Goal: Information Seeking & Learning: Find specific fact

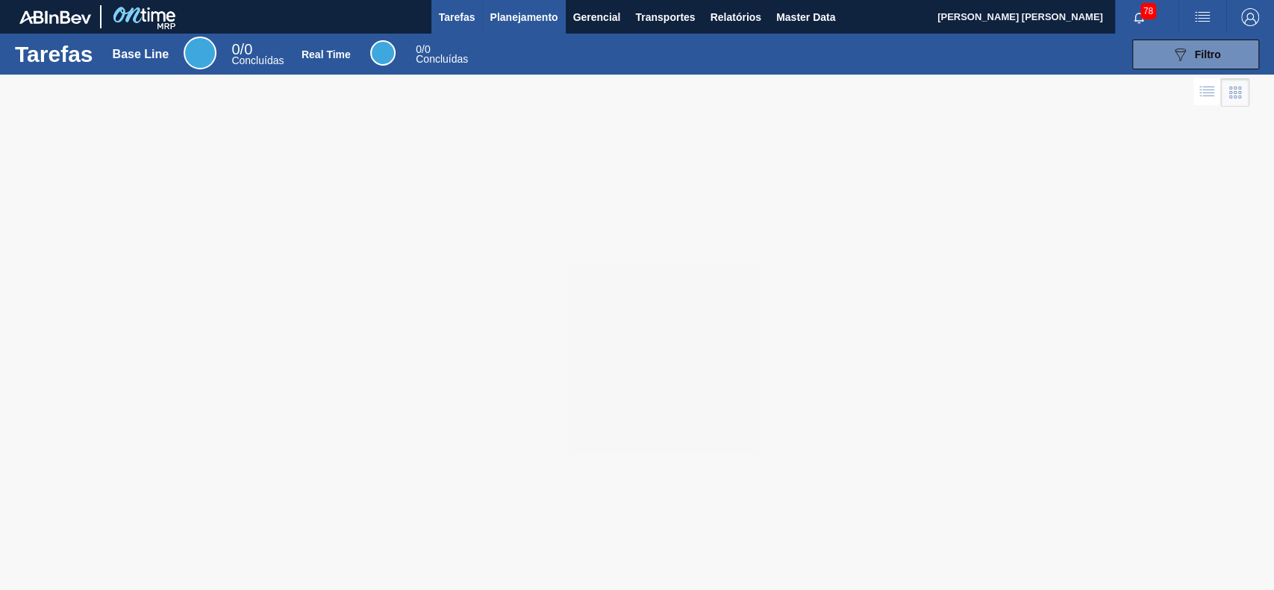
click at [520, 15] on span "Planejamento" at bounding box center [524, 17] width 68 height 18
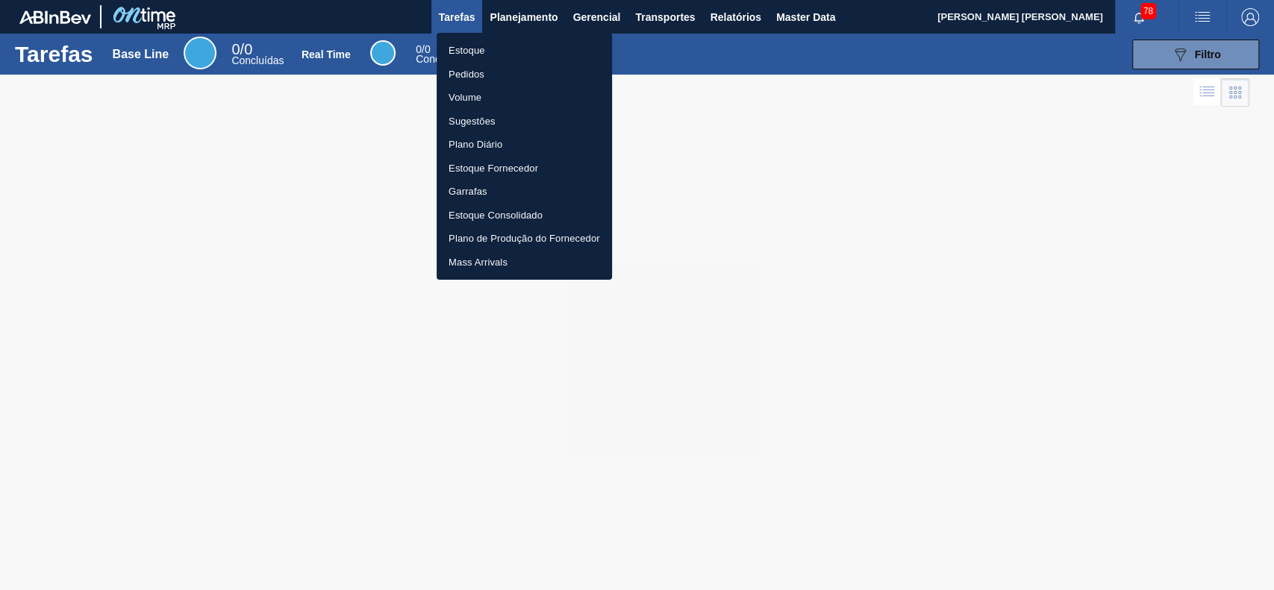
click at [491, 46] on li "Estoque" at bounding box center [524, 51] width 175 height 24
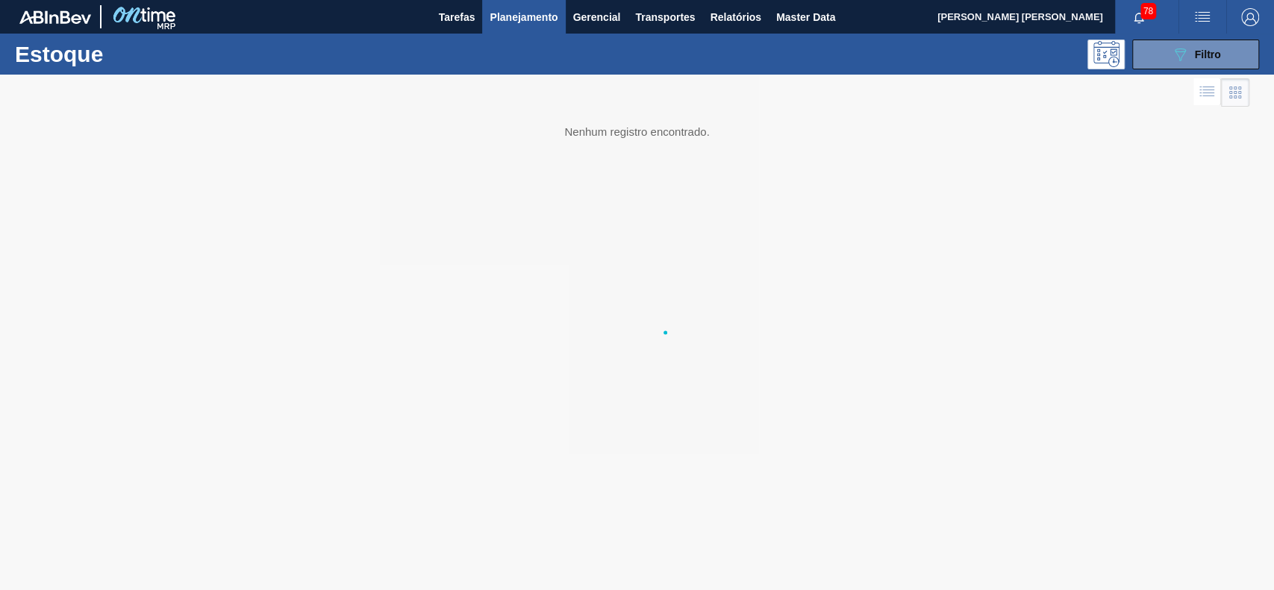
click at [1184, 64] on button "089F7B8B-B2A5-4AFE-B5C0-19BA573D28AC Filtro" at bounding box center [1195, 55] width 127 height 30
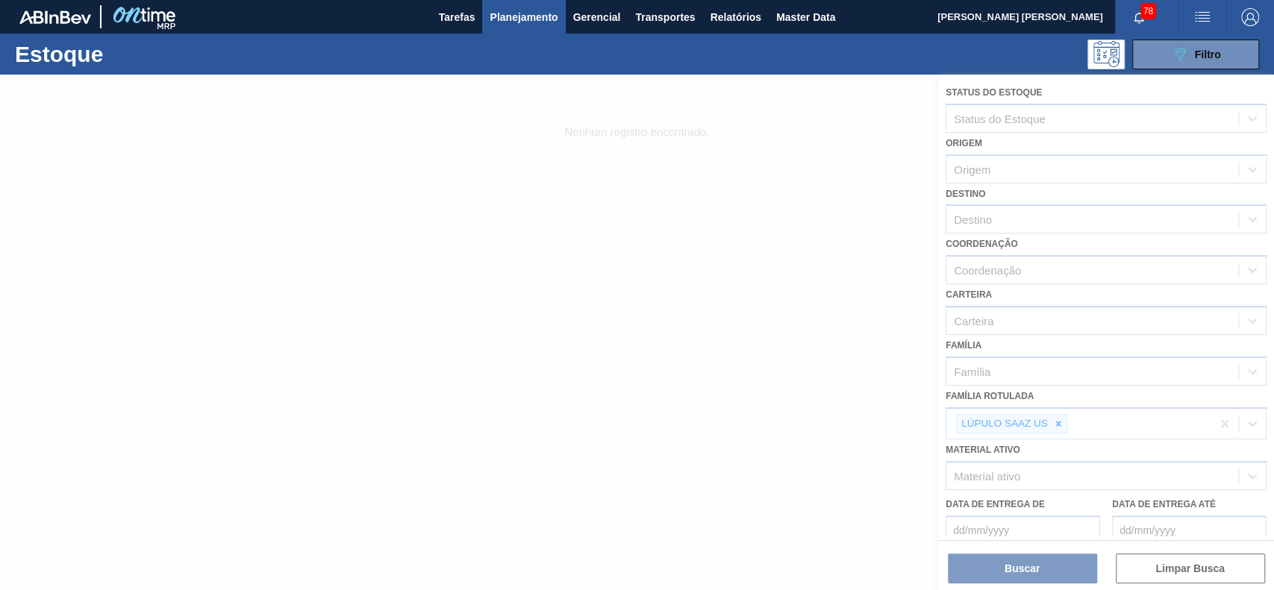
click at [1063, 416] on div at bounding box center [637, 333] width 1274 height 516
click at [1059, 421] on div at bounding box center [637, 333] width 1274 height 516
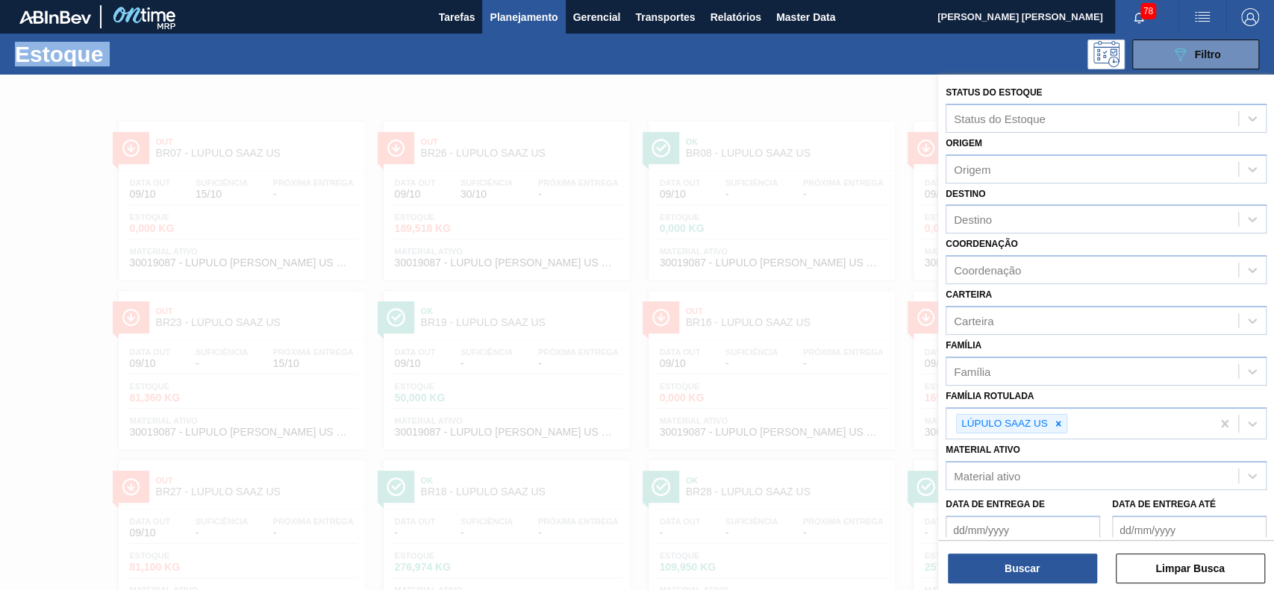
click at [1059, 421] on icon at bounding box center [1057, 423] width 5 height 5
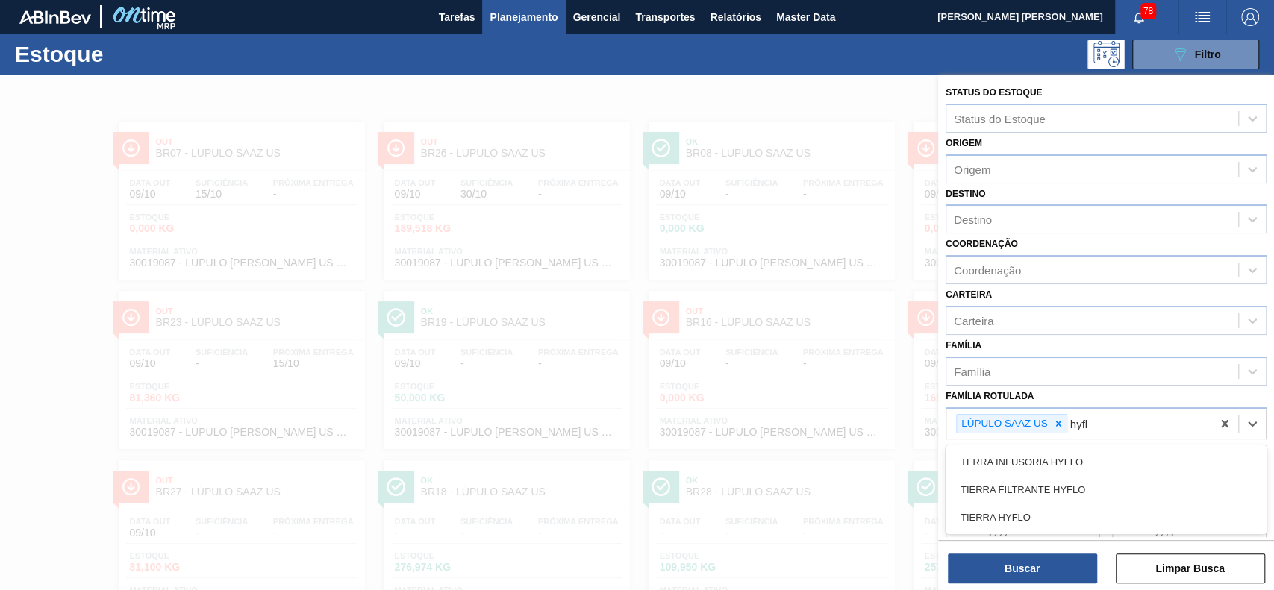
type Rotulada "hyflo"
click at [1060, 465] on div "TERRA INFUSORIA HYFLO" at bounding box center [1106, 463] width 321 height 28
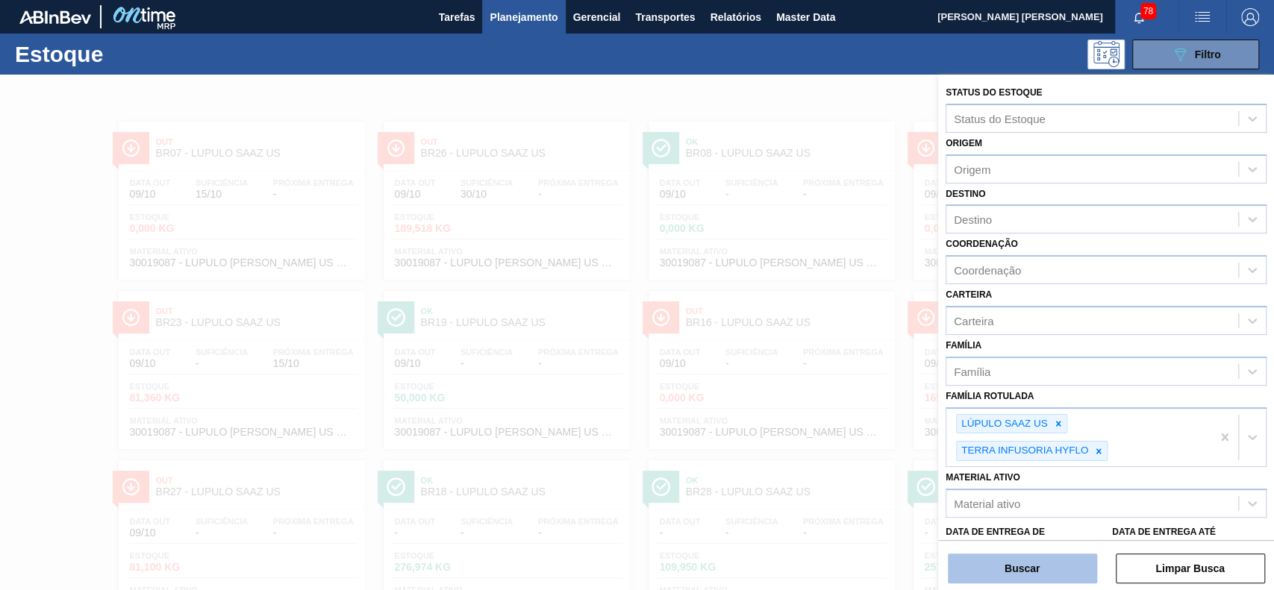
click at [1044, 570] on button "Buscar" at bounding box center [1022, 569] width 149 height 30
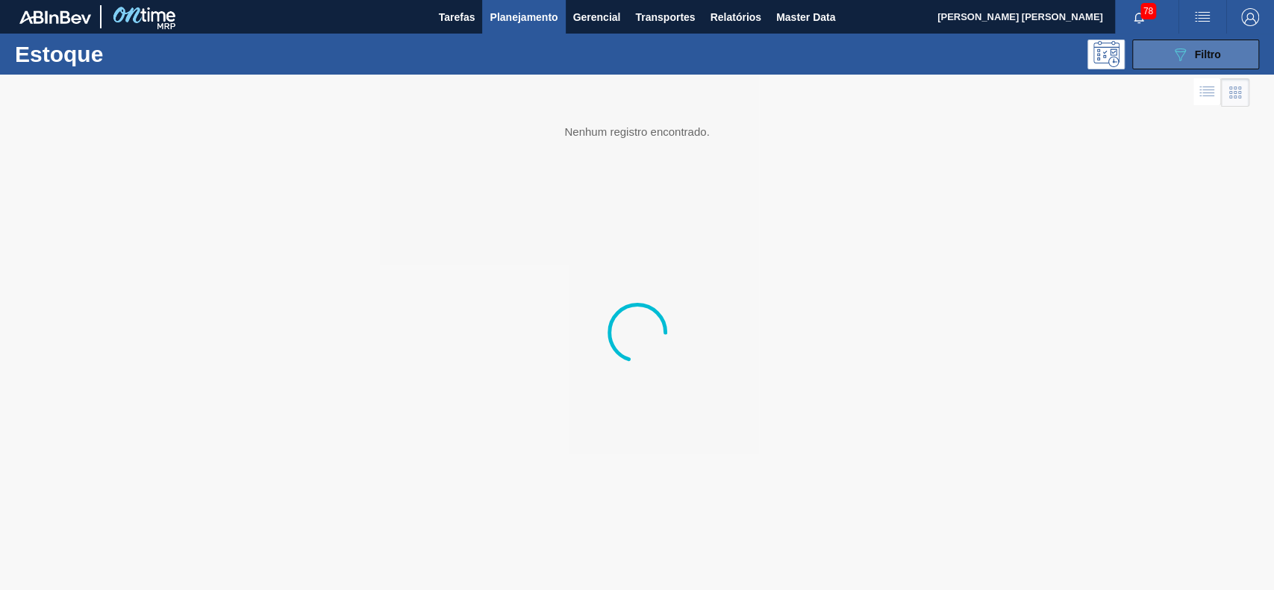
click at [1164, 67] on button "089F7B8B-B2A5-4AFE-B5C0-19BA573D28AC Filtro" at bounding box center [1195, 55] width 127 height 30
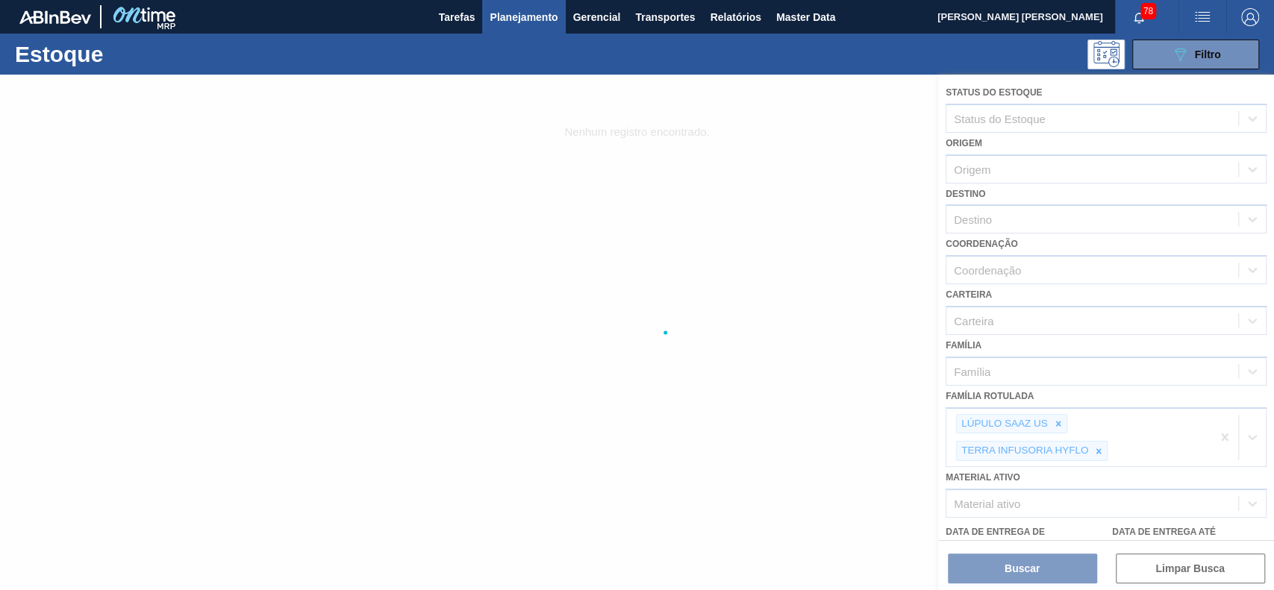
click at [1055, 431] on div at bounding box center [637, 333] width 1274 height 516
click at [1058, 420] on div at bounding box center [637, 333] width 1274 height 516
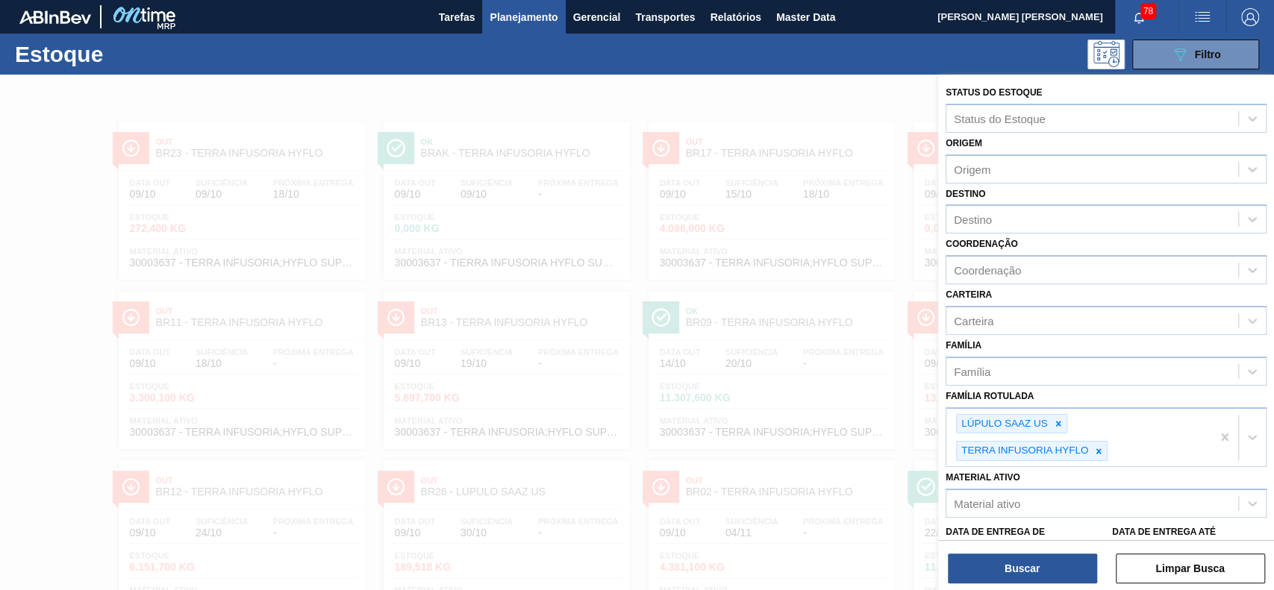
click at [1058, 419] on icon at bounding box center [1058, 424] width 10 height 10
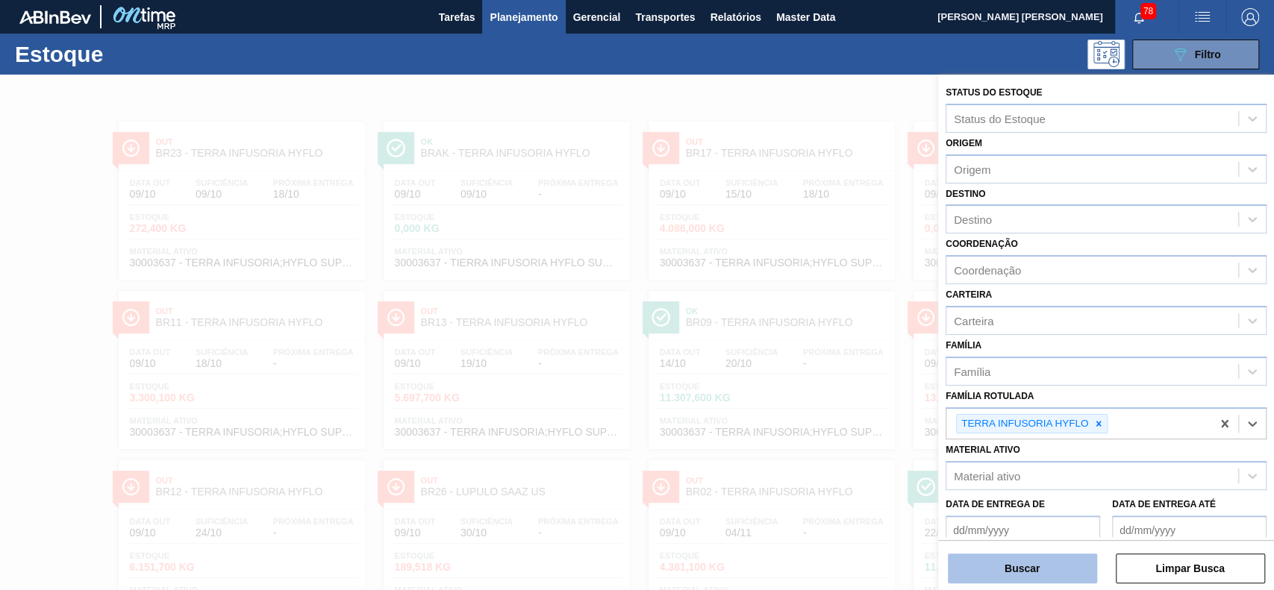
click at [1049, 566] on button "Buscar" at bounding box center [1022, 569] width 149 height 30
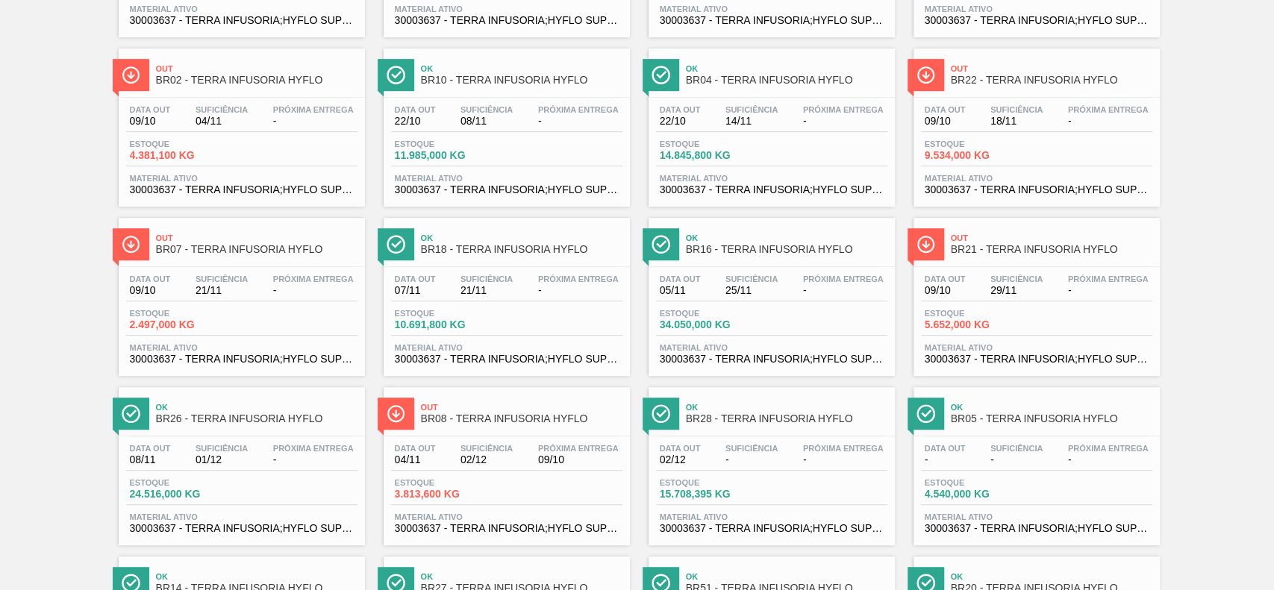
scroll to position [449, 0]
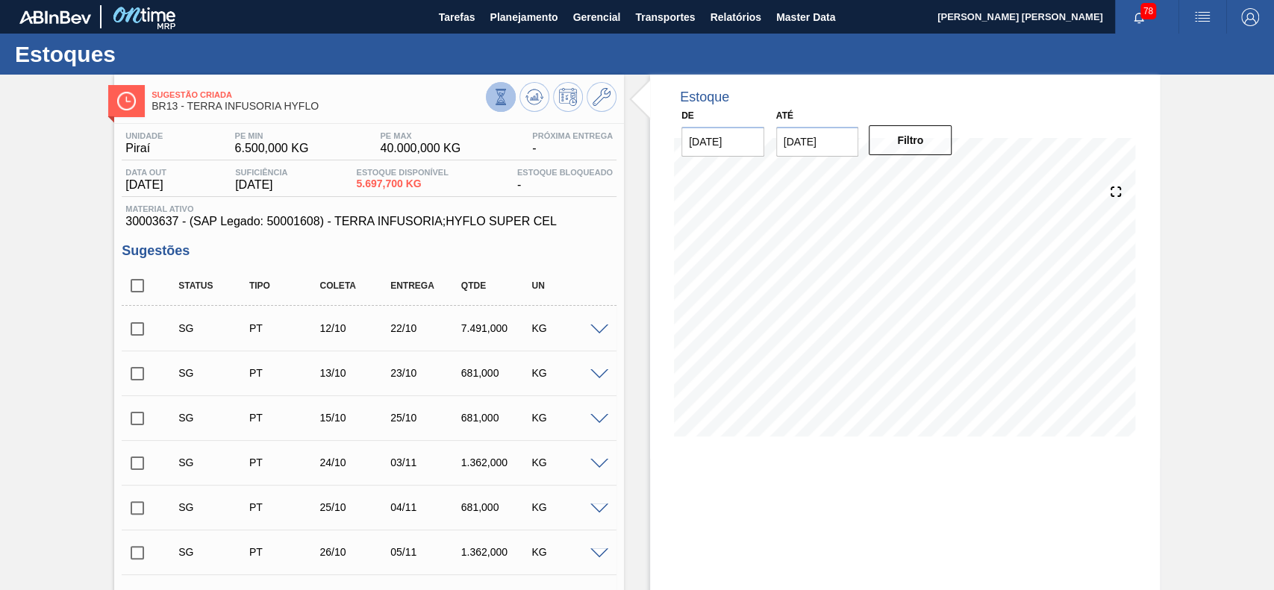
click at [501, 99] on icon at bounding box center [501, 97] width 16 height 16
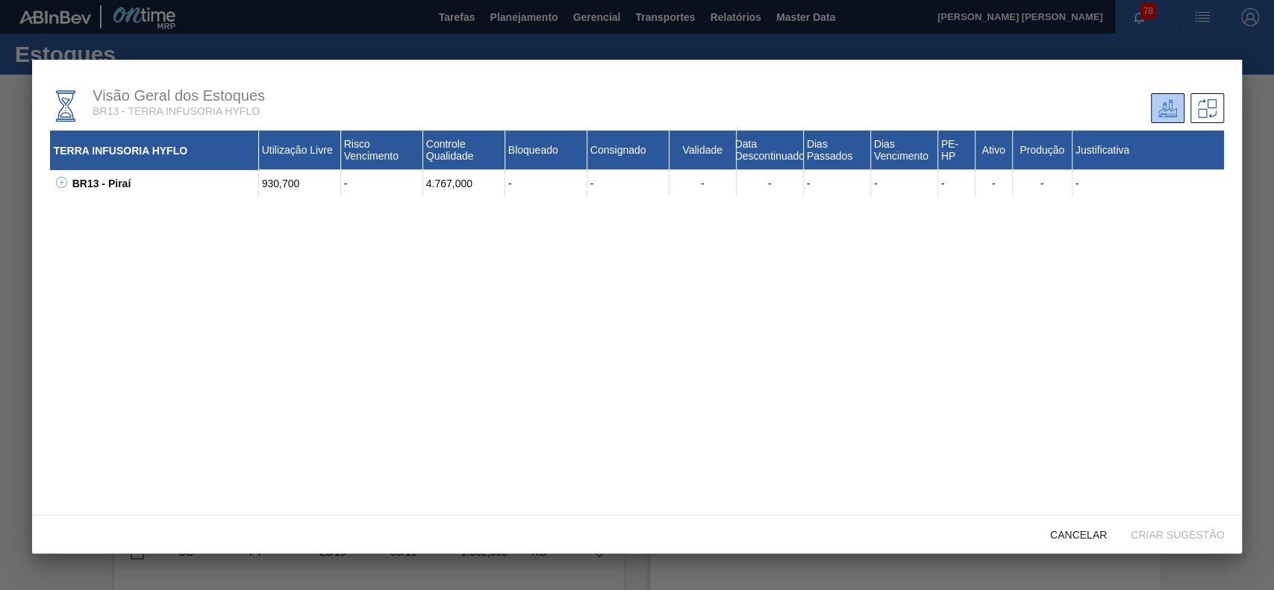
click at [69, 182] on div "BR13 - Piraí 930,700 - 4.767,000 - - - - - - - - - -" at bounding box center [647, 183] width 1156 height 27
click at [65, 182] on icon at bounding box center [61, 182] width 11 height 11
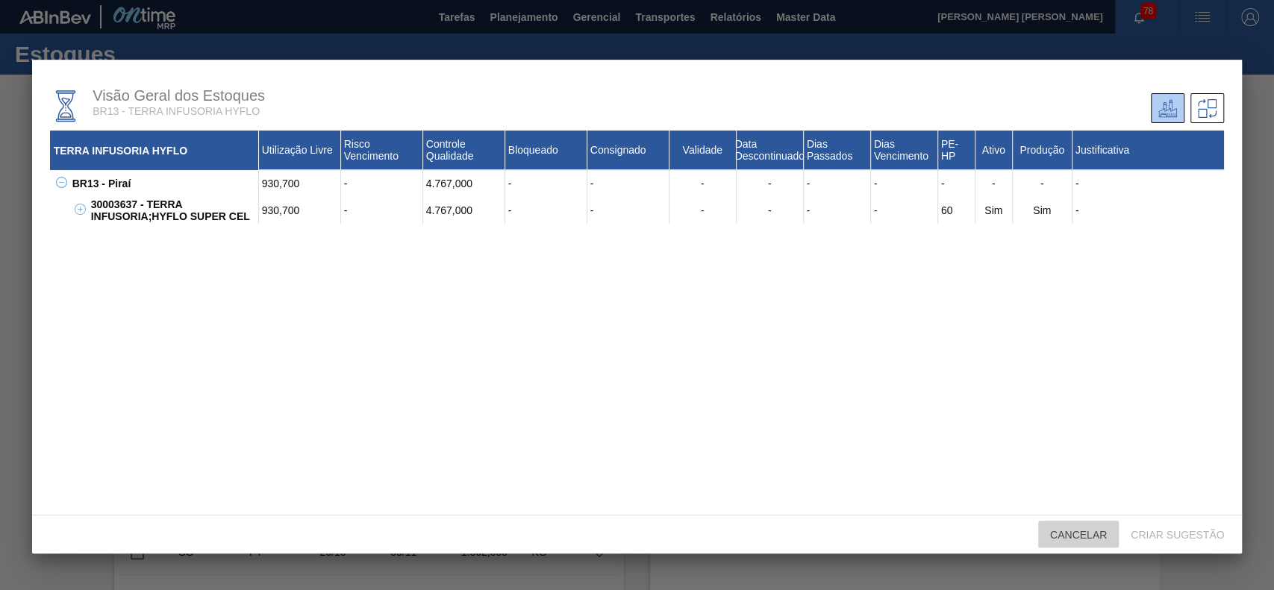
click at [1099, 537] on span "Cancelar" at bounding box center [1078, 535] width 81 height 12
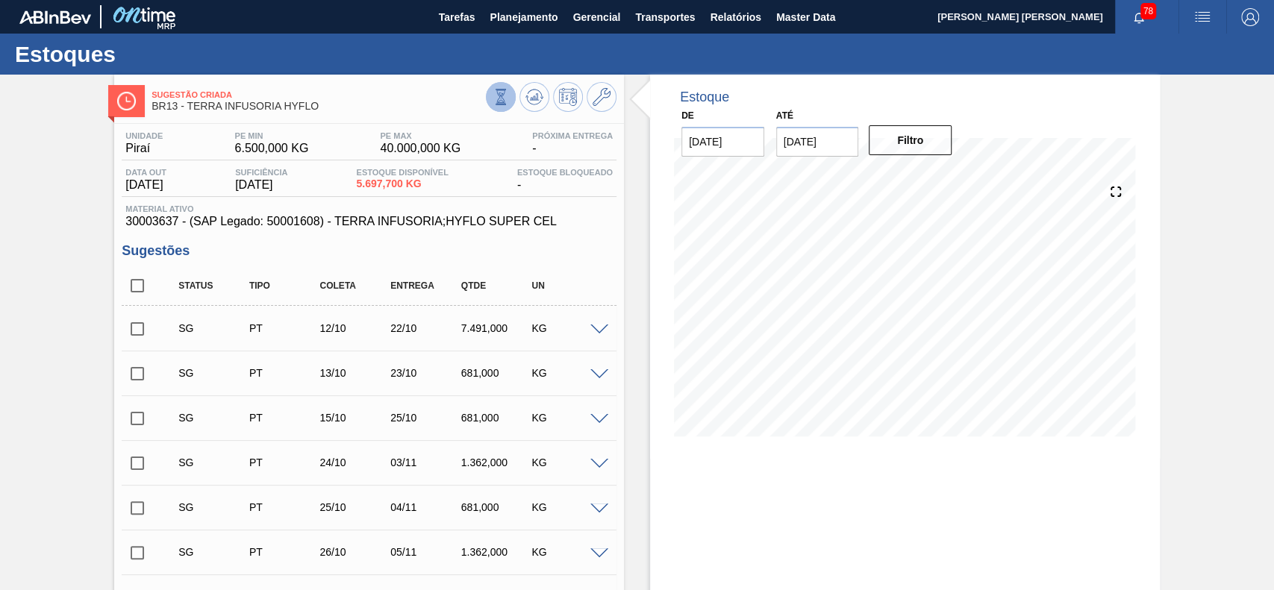
click at [486, 102] on button at bounding box center [501, 97] width 30 height 30
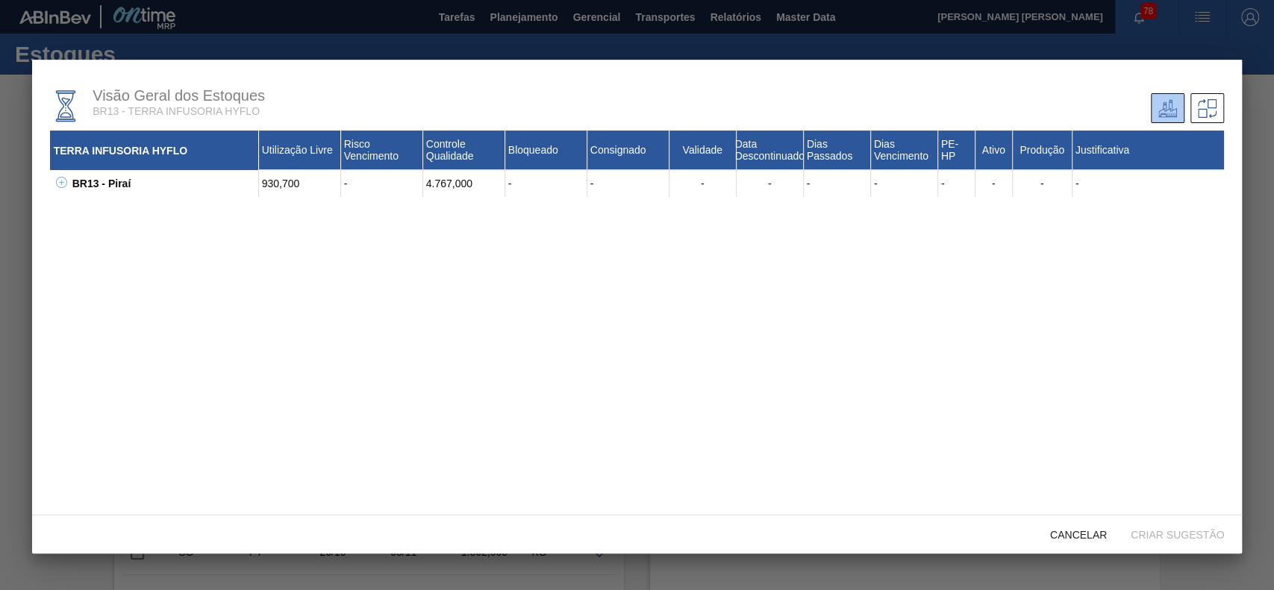
click at [63, 183] on icon at bounding box center [61, 182] width 11 height 11
click at [82, 210] on icon at bounding box center [80, 209] width 11 height 11
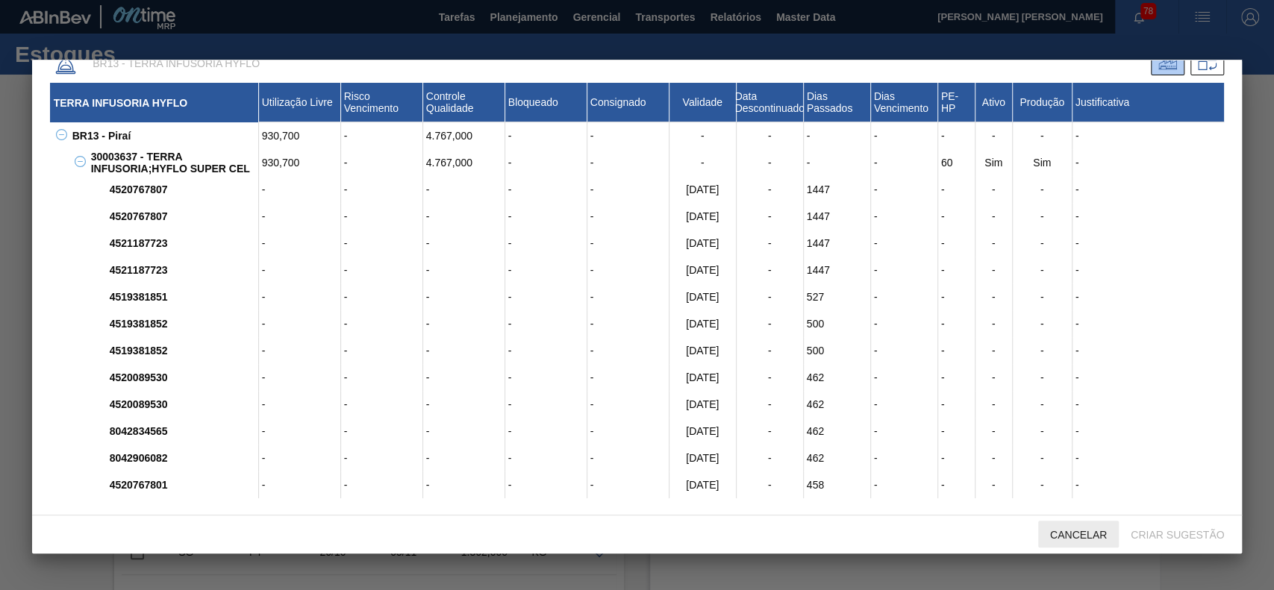
click at [1084, 523] on div "Cancelar" at bounding box center [1078, 535] width 81 height 28
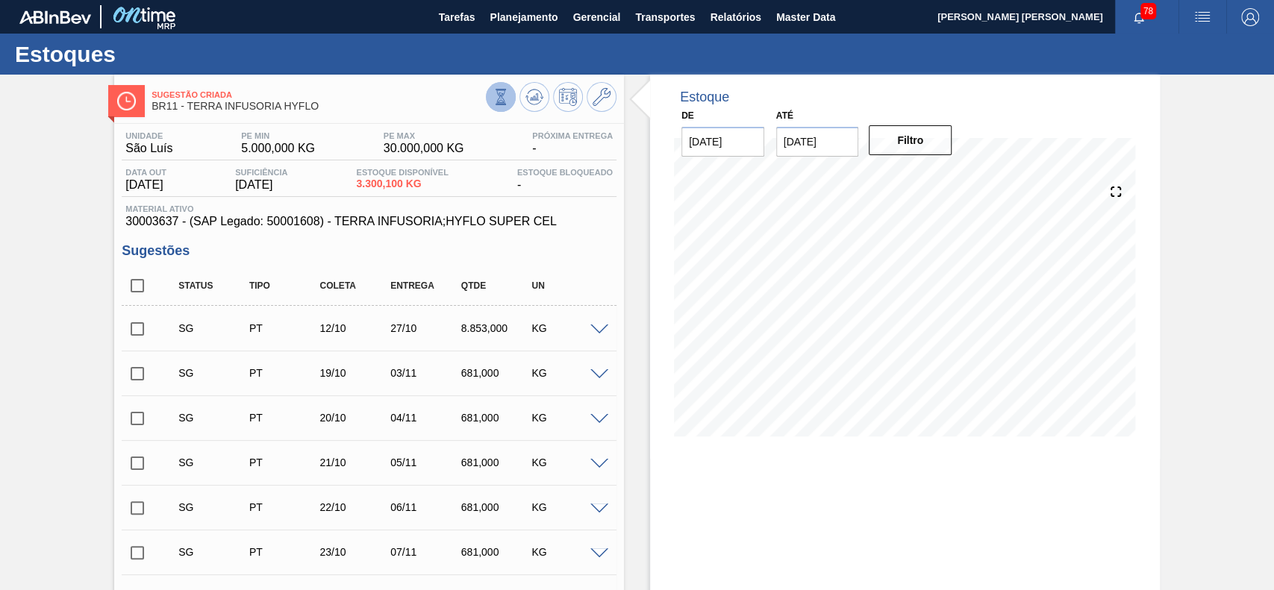
click at [505, 93] on icon at bounding box center [501, 97] width 16 height 16
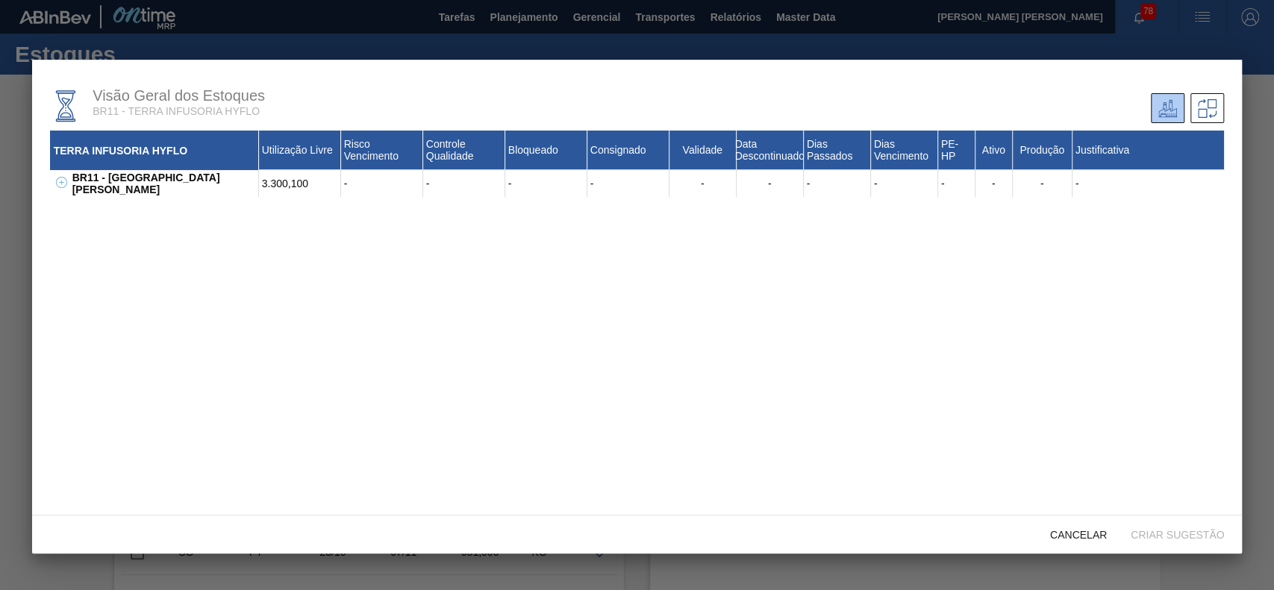
click at [66, 180] on icon at bounding box center [61, 182] width 11 height 11
click at [84, 204] on icon at bounding box center [80, 209] width 11 height 11
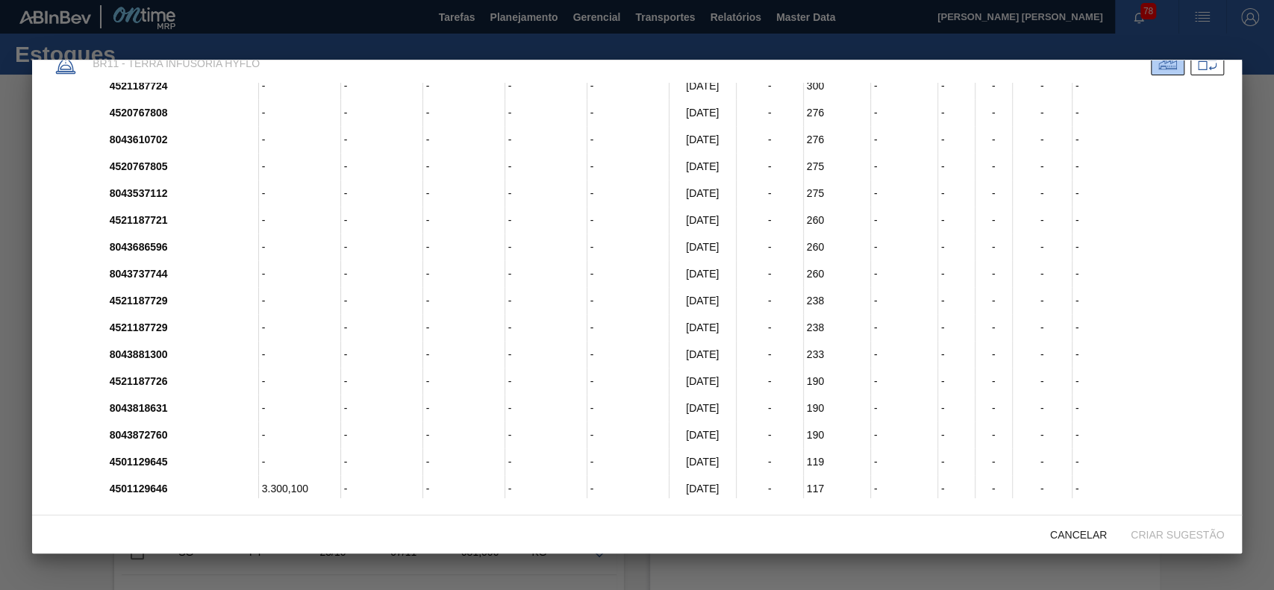
scroll to position [996, 0]
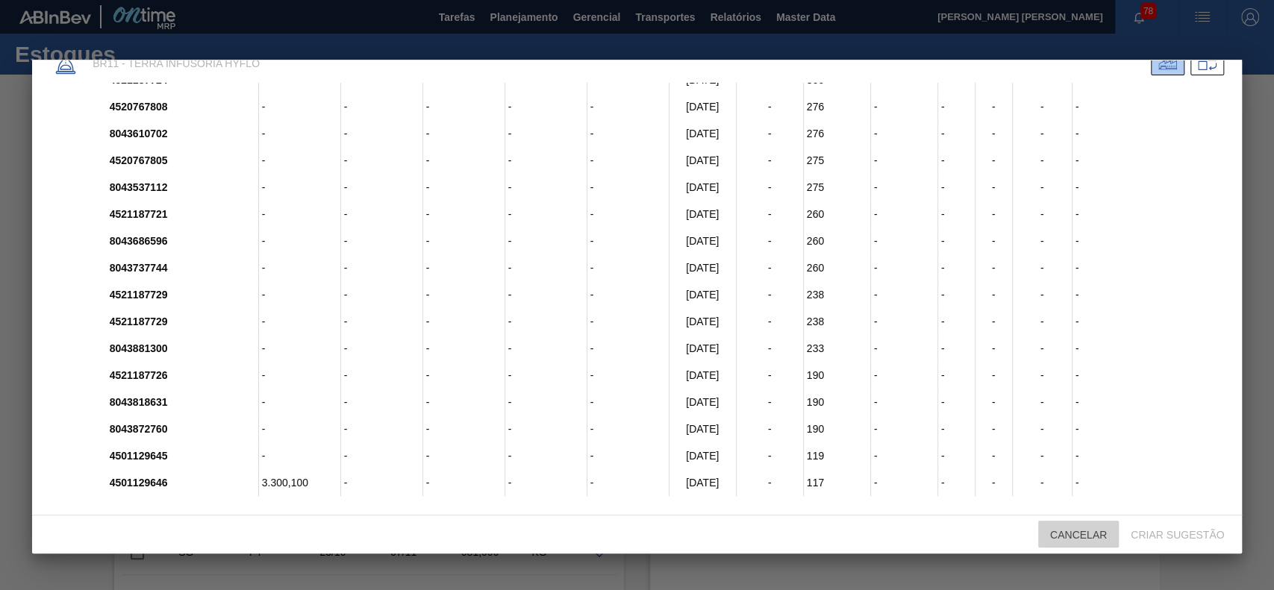
click at [1090, 545] on div "Cancelar" at bounding box center [1078, 535] width 81 height 28
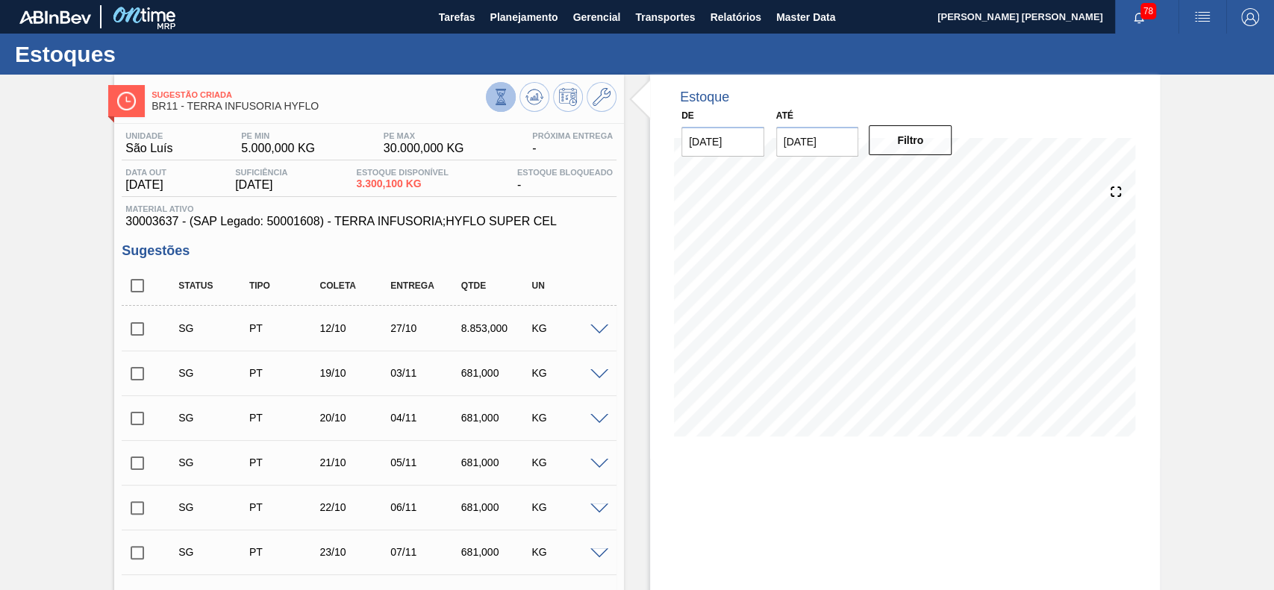
click at [495, 91] on icon at bounding box center [501, 97] width 16 height 16
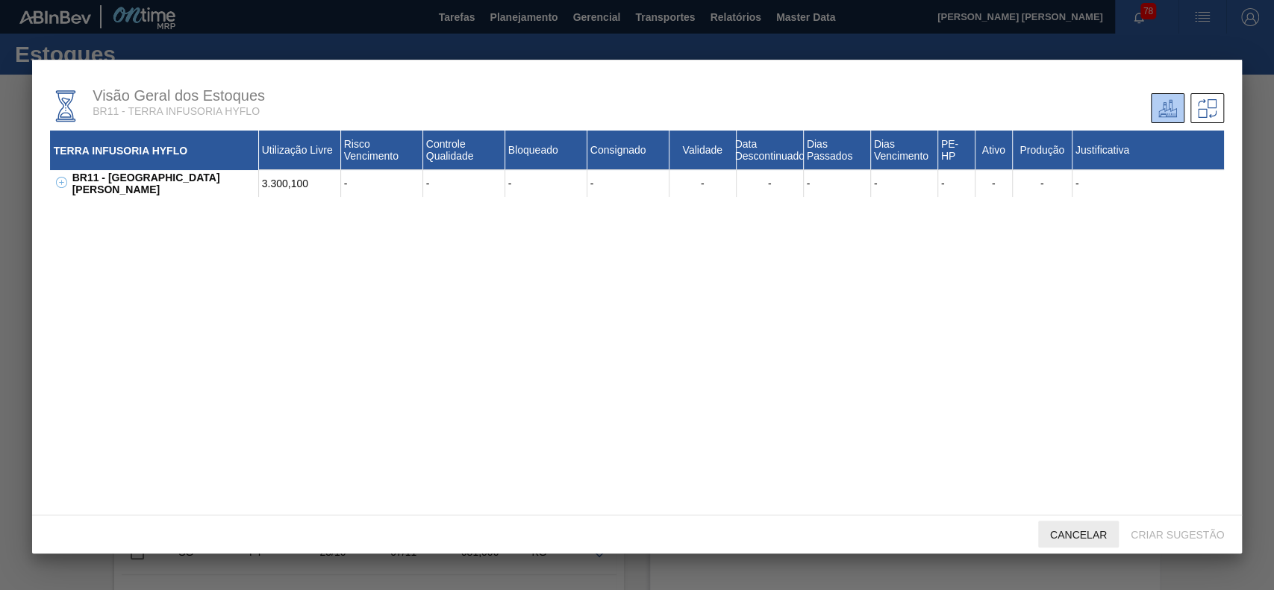
click at [1052, 534] on span "Cancelar" at bounding box center [1078, 535] width 81 height 12
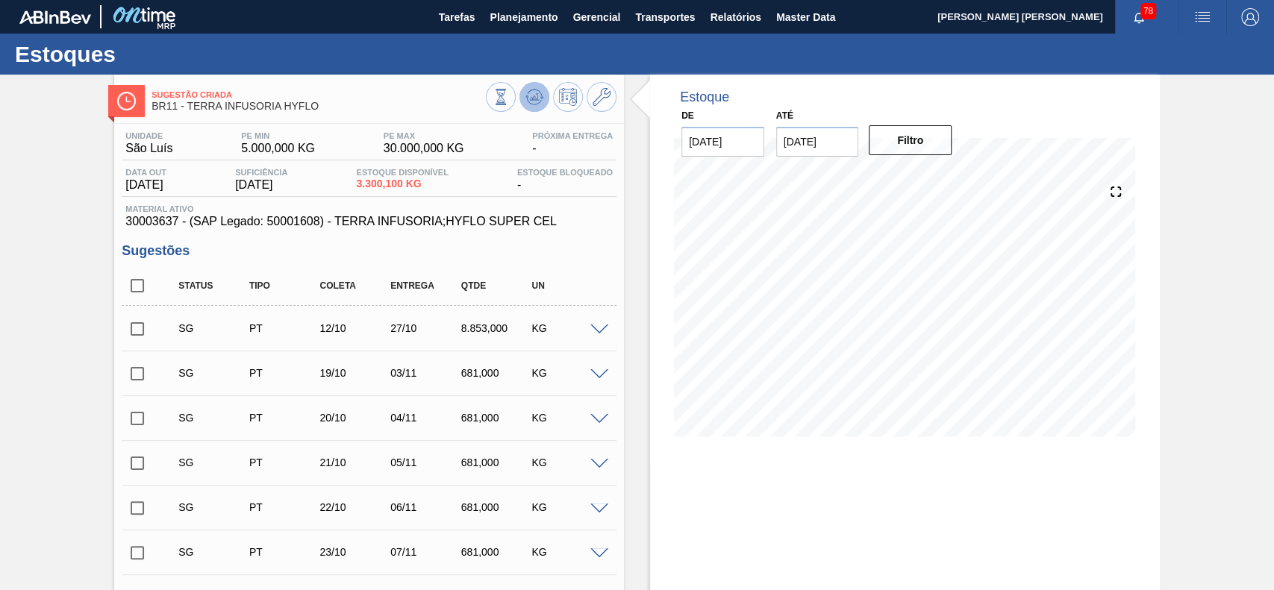
click at [537, 102] on icon at bounding box center [534, 100] width 15 height 7
click at [493, 93] on icon at bounding box center [501, 97] width 16 height 16
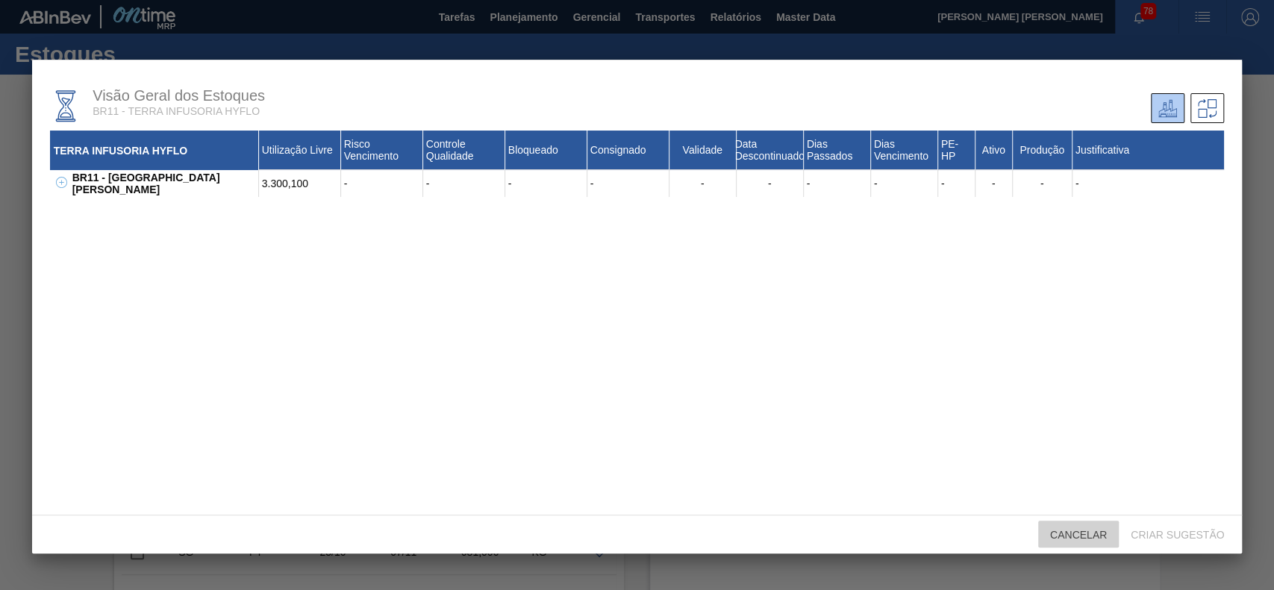
click at [1090, 534] on span "Cancelar" at bounding box center [1078, 535] width 81 height 12
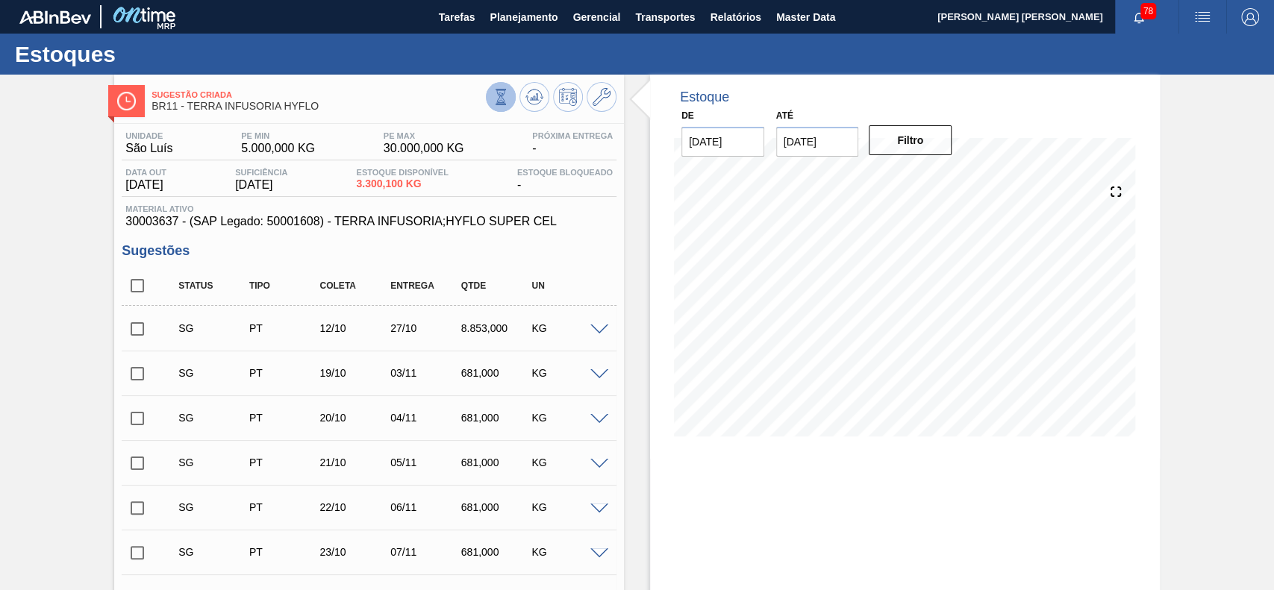
click at [493, 99] on icon at bounding box center [501, 97] width 16 height 16
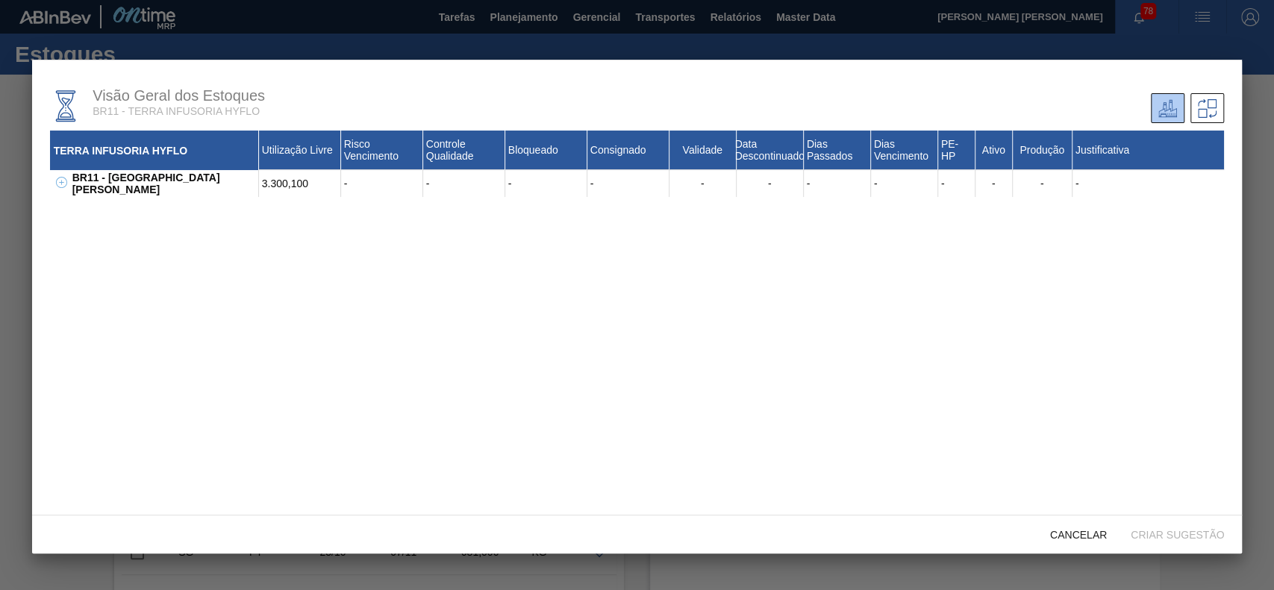
click at [66, 188] on button at bounding box center [58, 183] width 15 height 15
click at [78, 213] on icon at bounding box center [80, 209] width 11 height 11
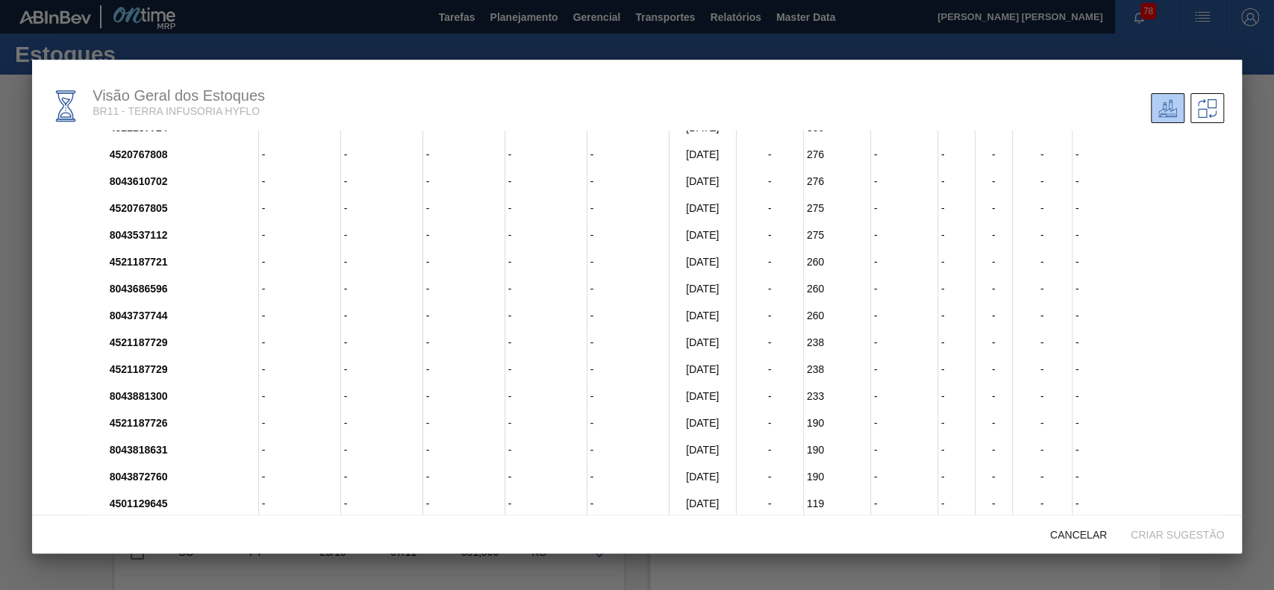
scroll to position [48, 0]
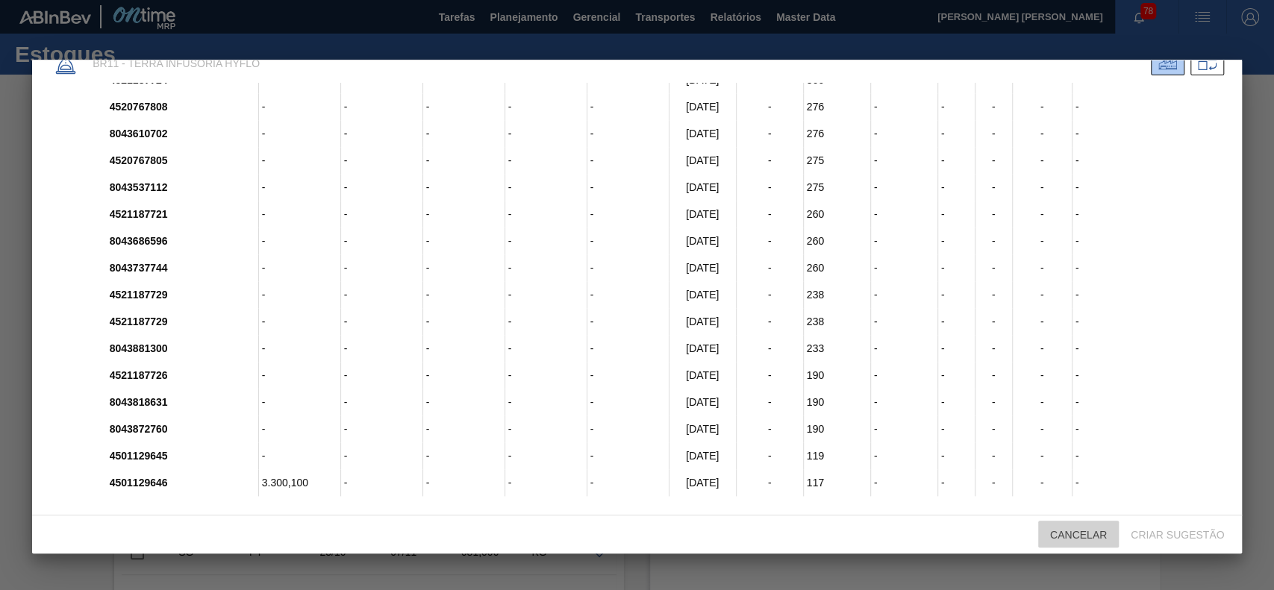
click at [1063, 543] on div "Cancelar" at bounding box center [1078, 535] width 81 height 28
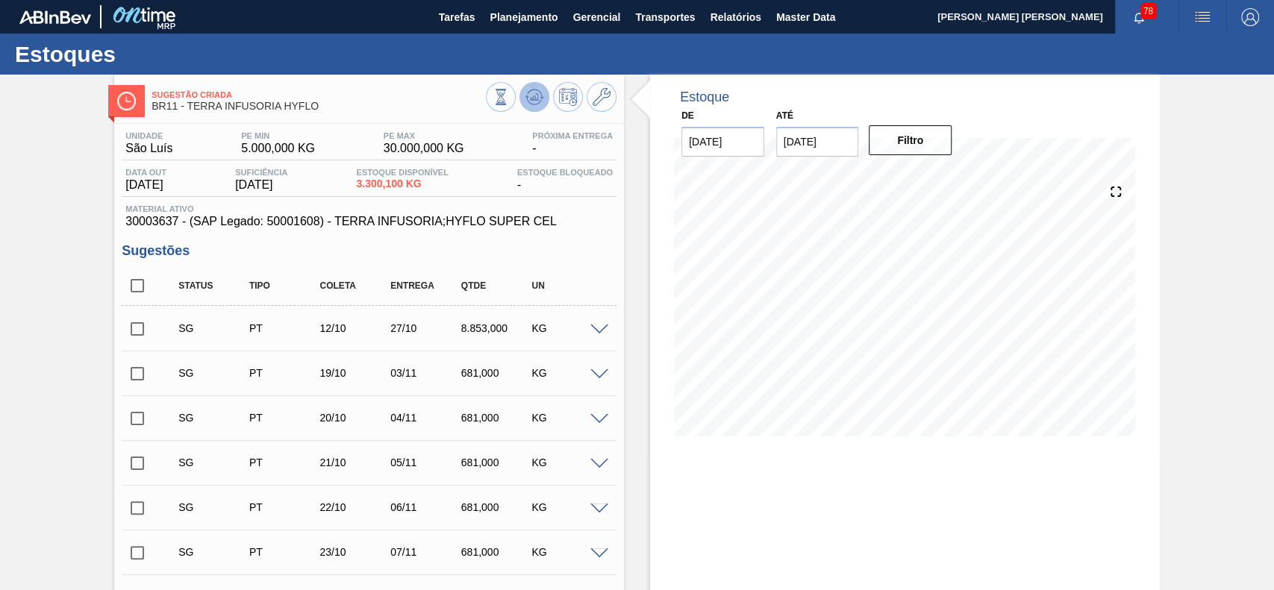
click at [537, 101] on icon at bounding box center [534, 97] width 18 height 18
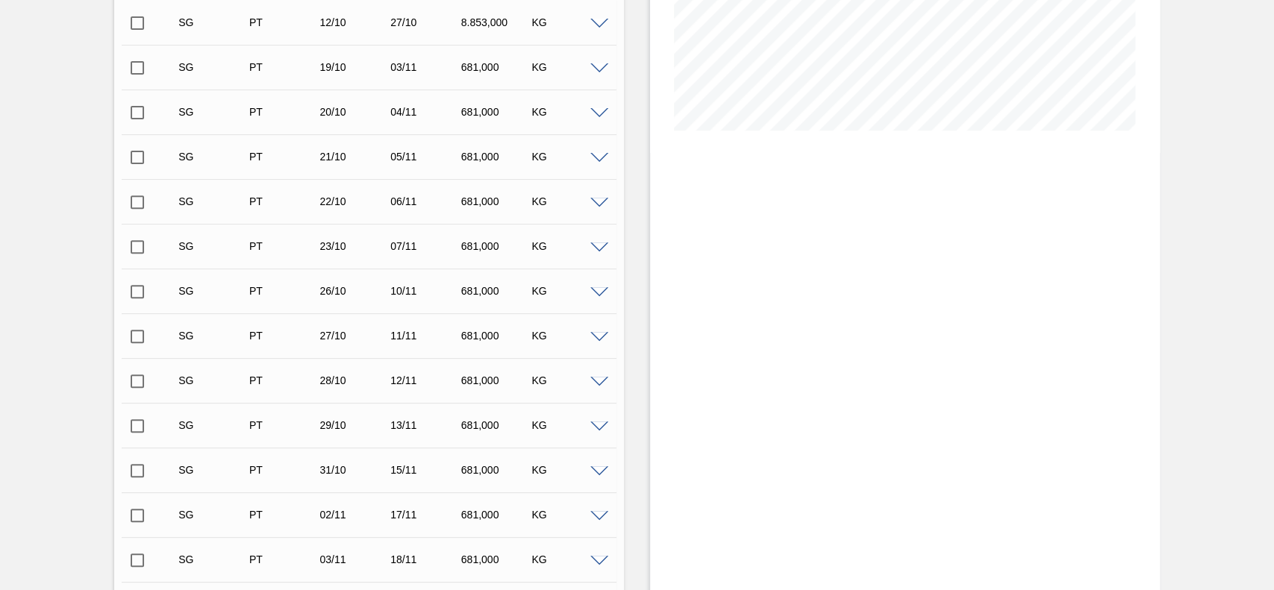
scroll to position [0, 0]
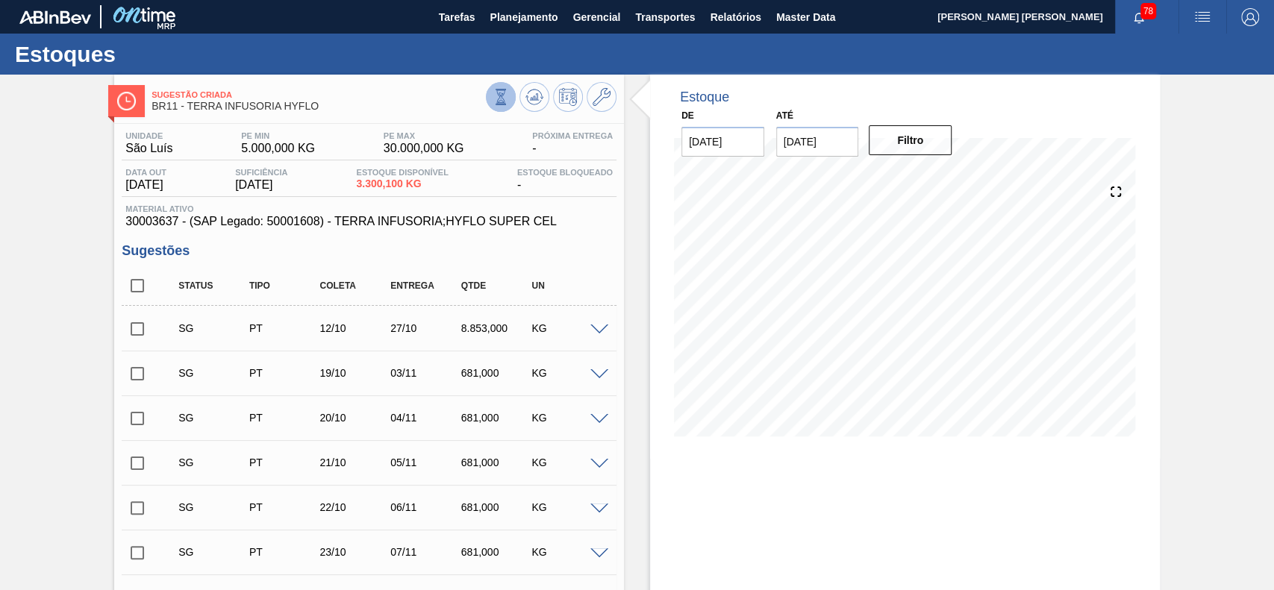
click at [502, 93] on icon at bounding box center [501, 97] width 8 height 14
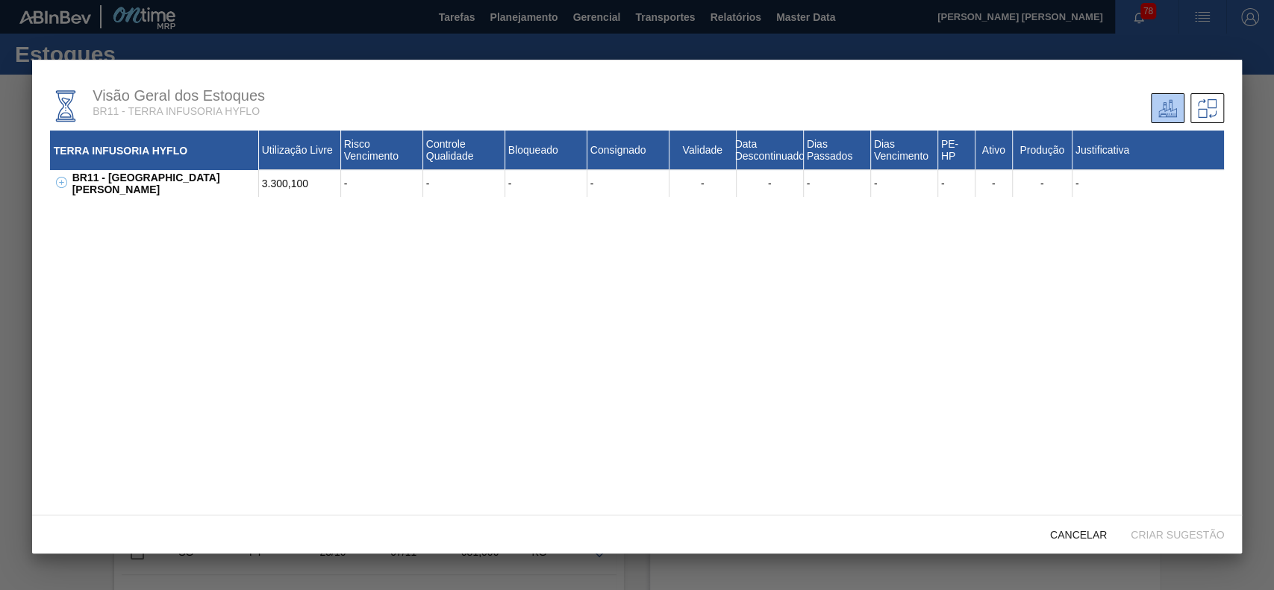
scroll to position [48, 0]
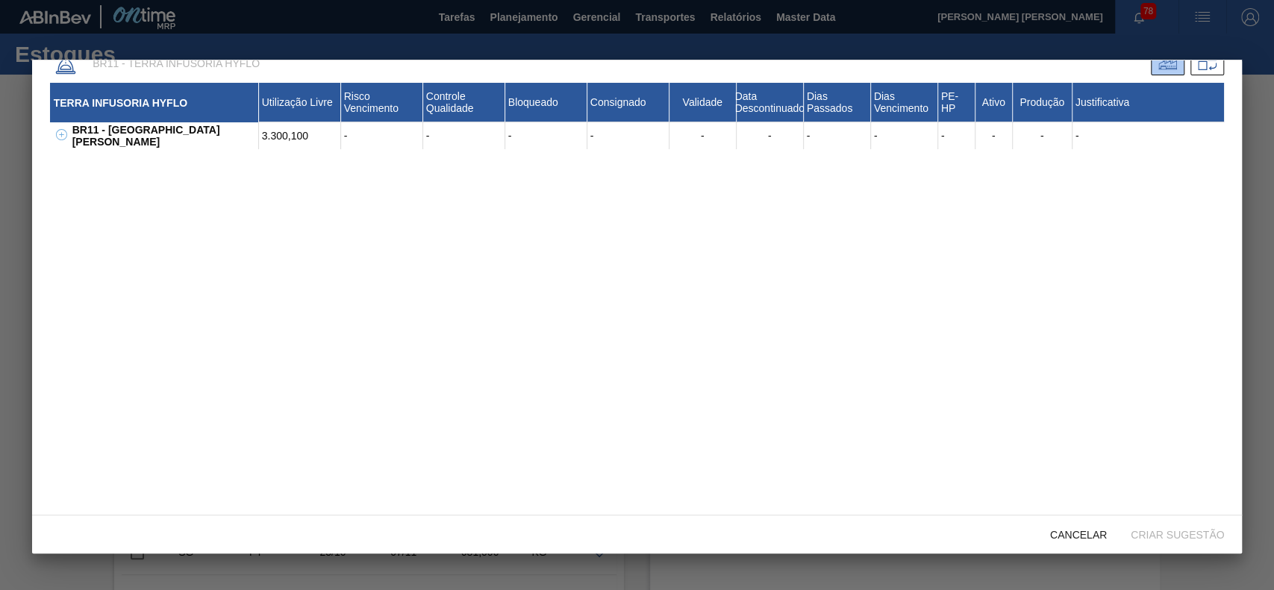
click at [63, 136] on icon at bounding box center [61, 134] width 11 height 11
click at [83, 156] on icon at bounding box center [80, 161] width 11 height 11
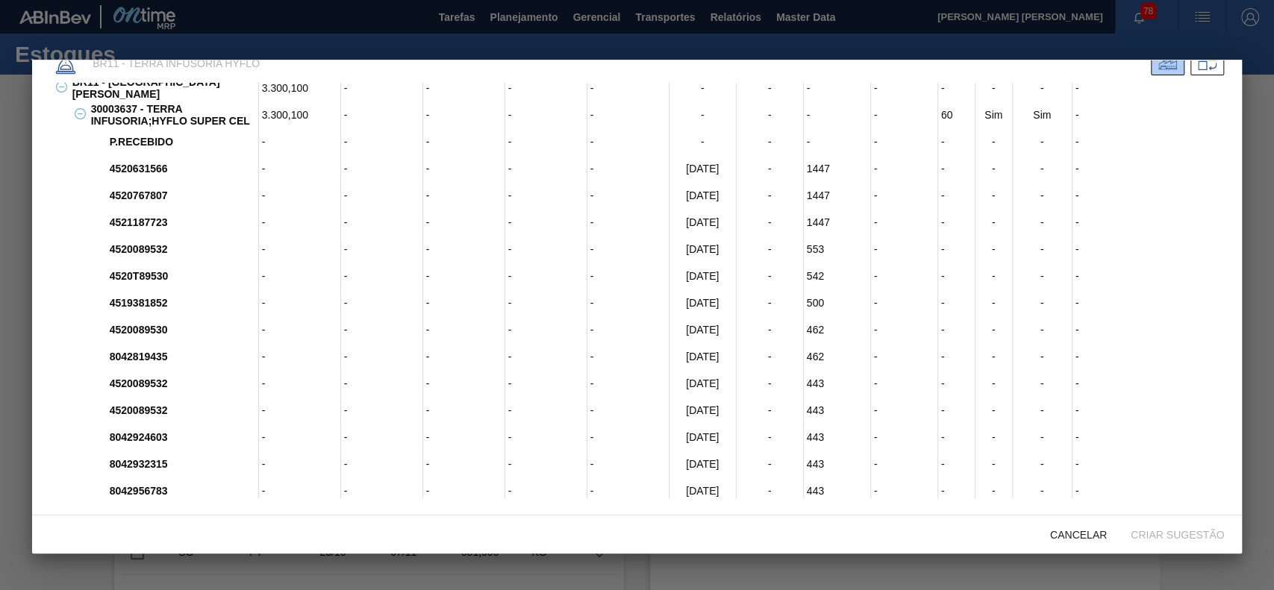
scroll to position [0, 0]
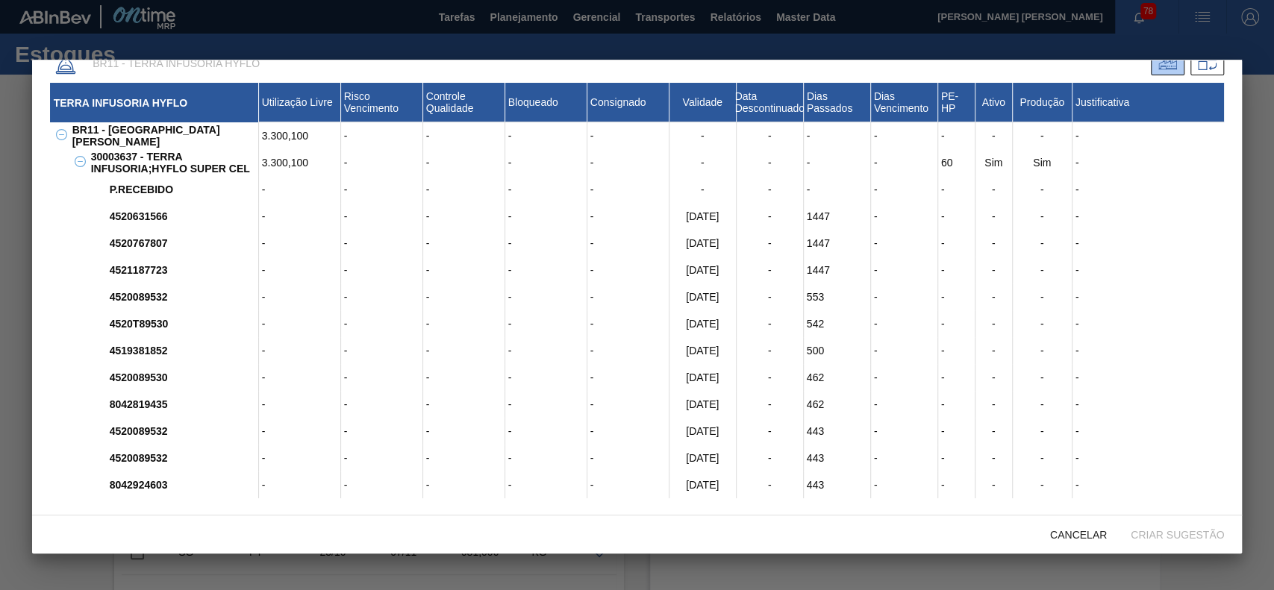
click at [80, 161] on icon at bounding box center [80, 161] width 5 height 1
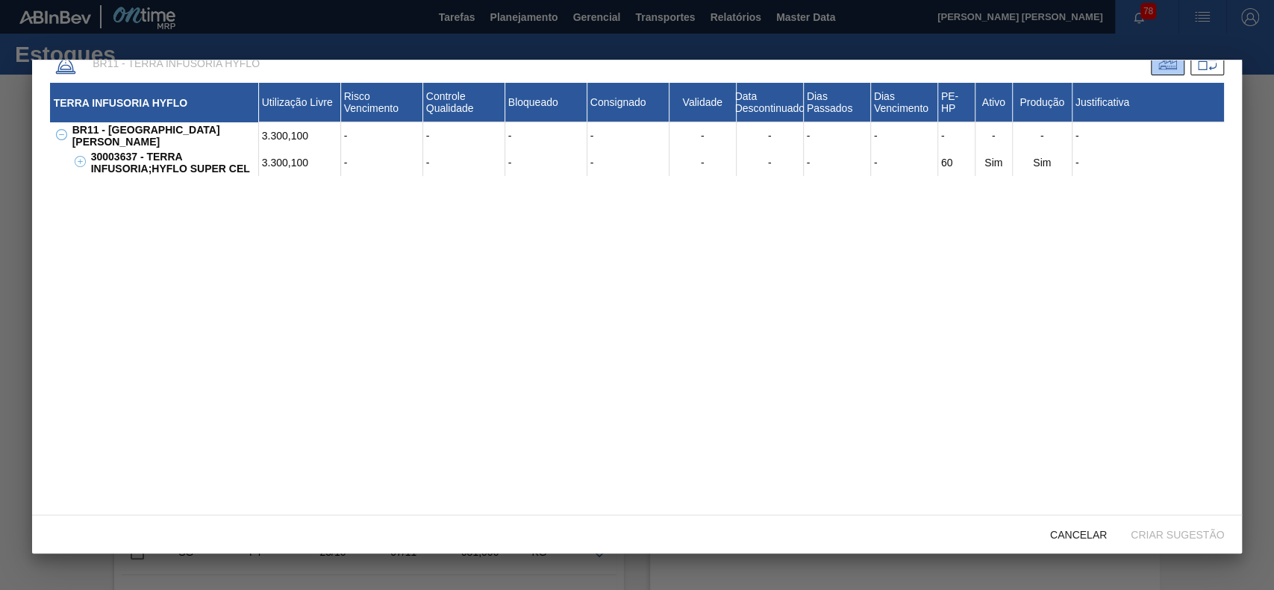
click at [80, 160] on icon at bounding box center [80, 161] width 1 height 5
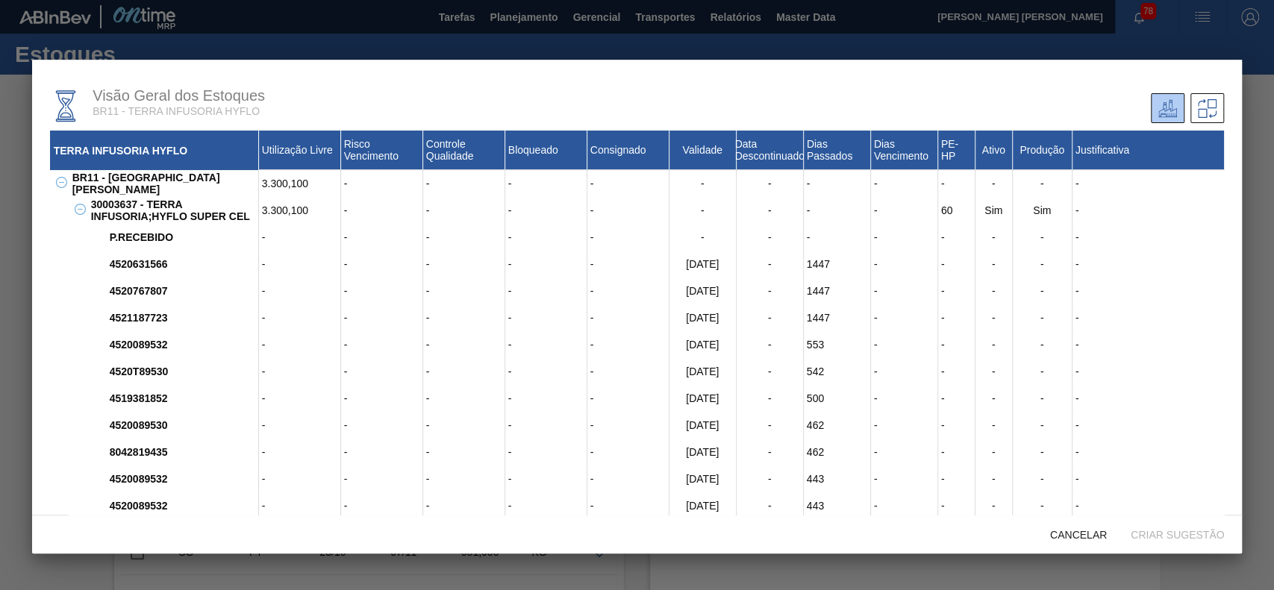
click at [306, 152] on div "Utilização Livre" at bounding box center [300, 151] width 82 height 40
click at [1206, 105] on icon at bounding box center [1207, 108] width 19 height 19
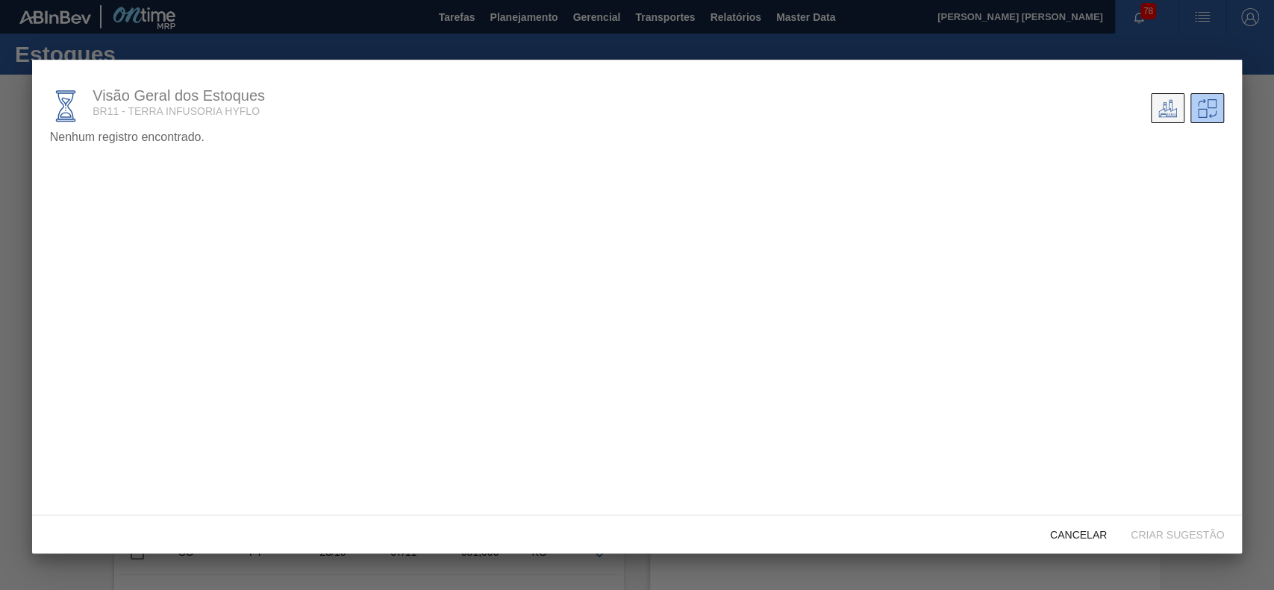
click at [1167, 106] on icon at bounding box center [1167, 107] width 19 height 17
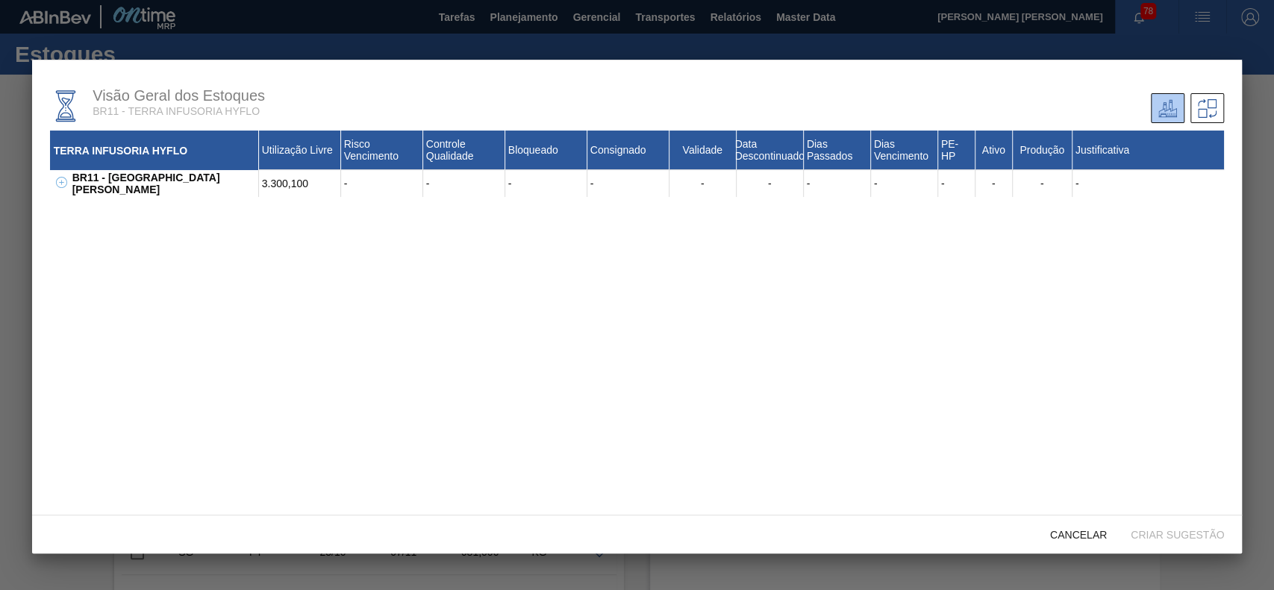
click at [58, 182] on icon at bounding box center [61, 182] width 11 height 11
click at [83, 212] on icon at bounding box center [80, 209] width 11 height 11
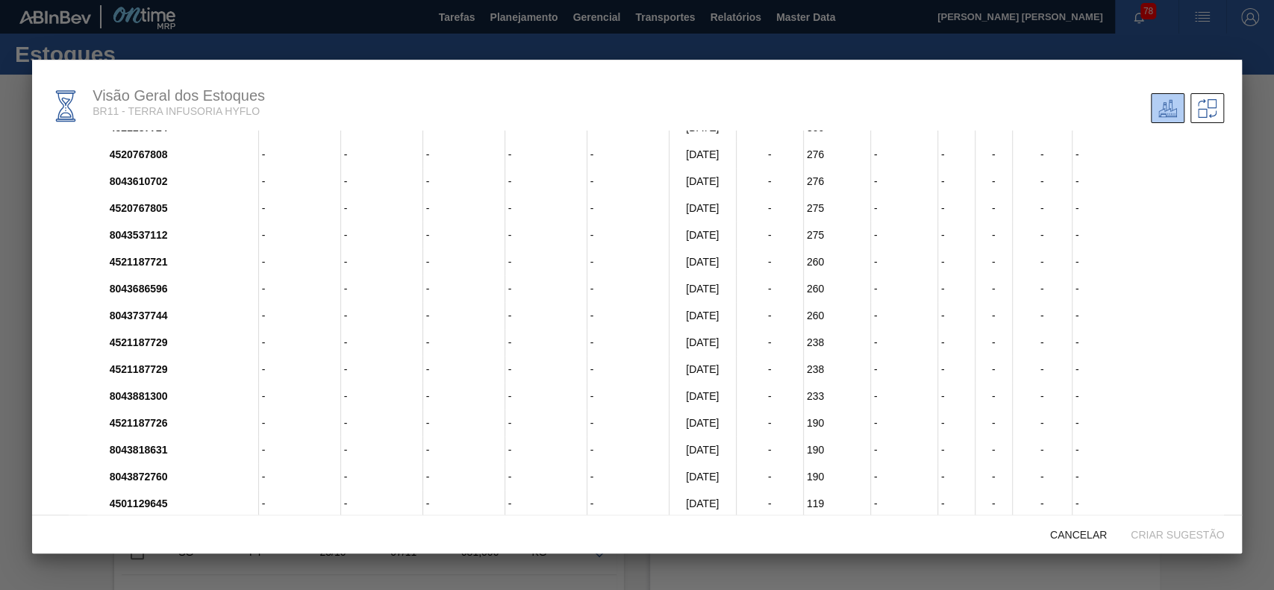
scroll to position [48, 0]
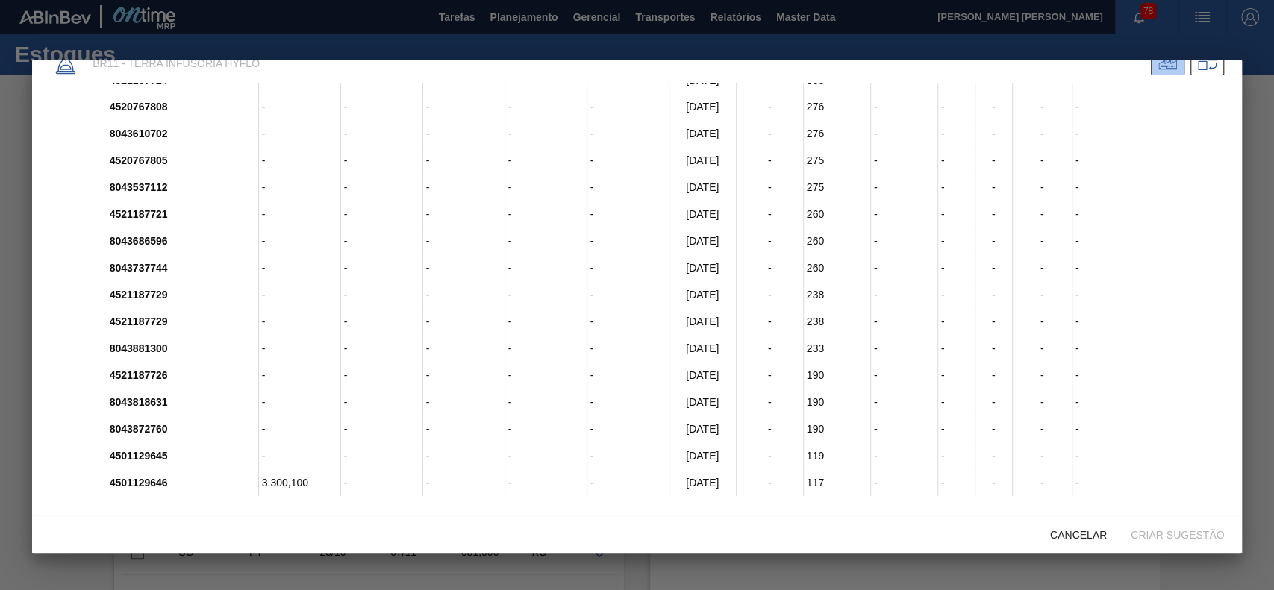
click at [340, 530] on div "Cancelar Criar sugestão" at bounding box center [637, 534] width 1211 height 39
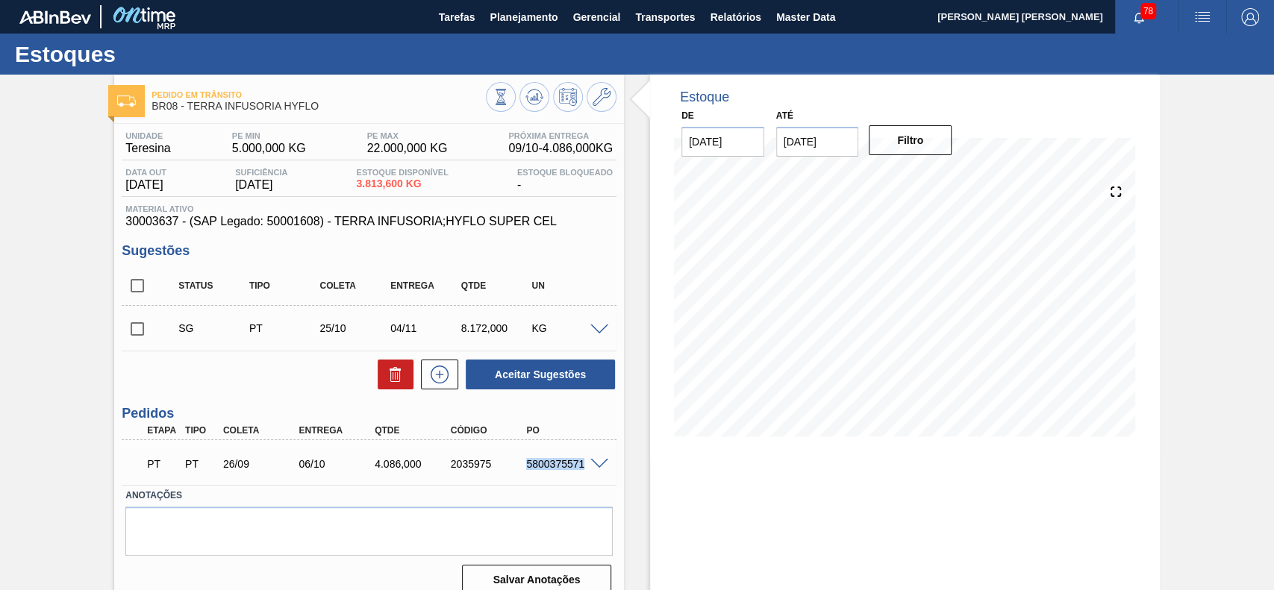
drag, startPoint x: 522, startPoint y: 469, endPoint x: 592, endPoint y: 478, distance: 70.0
click at [592, 478] on div "PT PT 26/09 06/10 4.086,000 2035975 5800375571" at bounding box center [369, 462] width 495 height 37
copy div "5800375571"
